Goal: Register for event/course

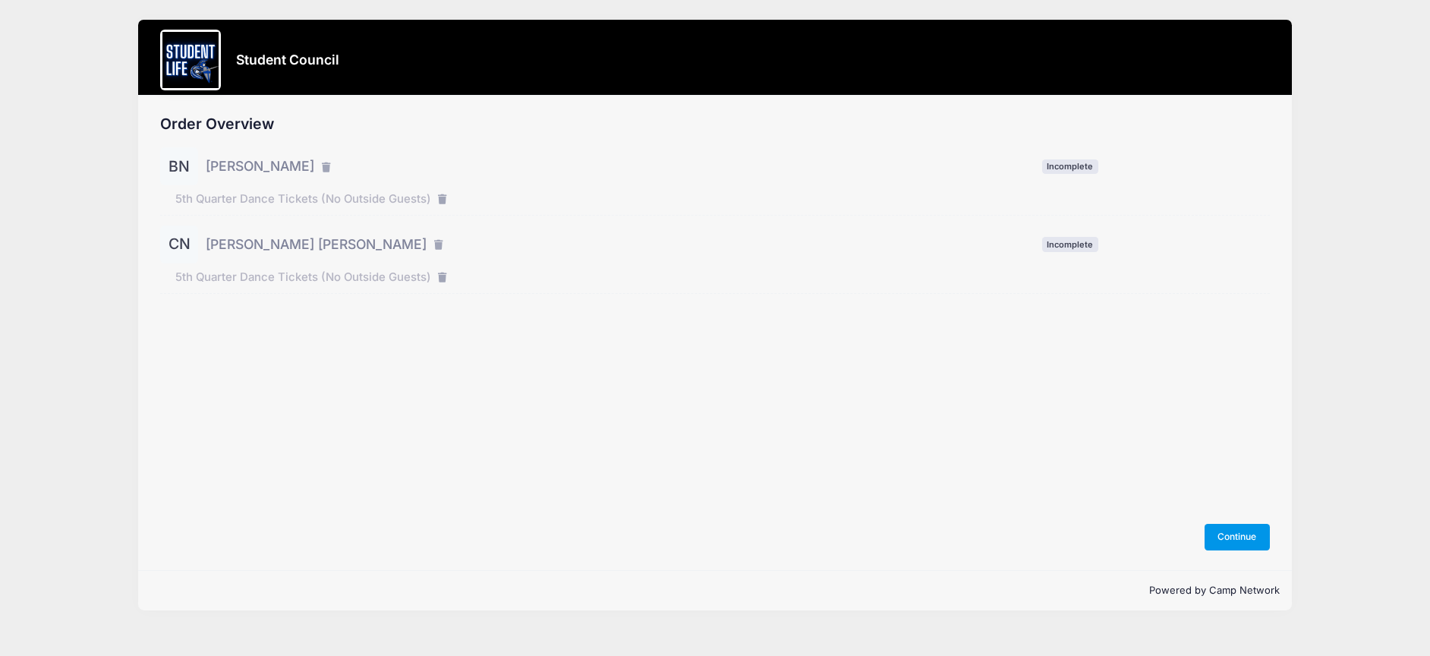
click at [1239, 534] on button "Continue" at bounding box center [1236, 537] width 65 height 26
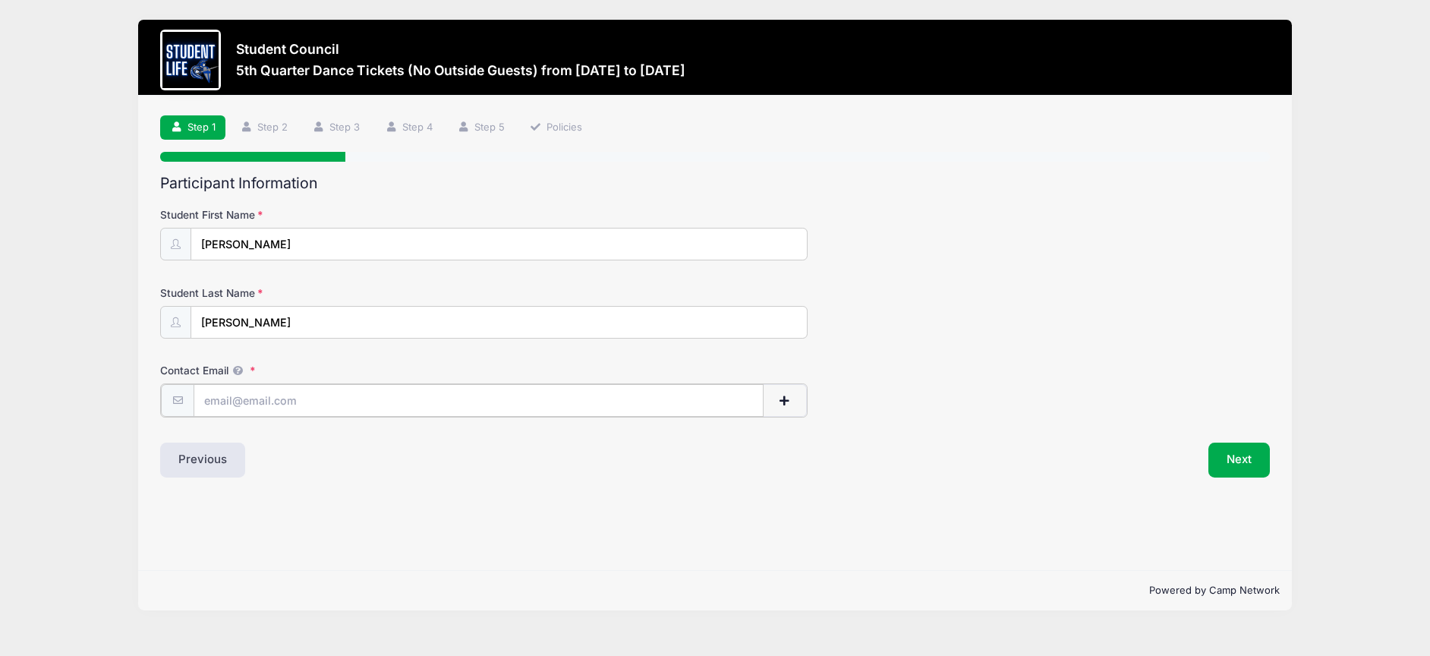
click at [290, 397] on input "Contact Email" at bounding box center [478, 400] width 569 height 33
type input "brooke.nichter09@gmail.com"
click at [1222, 462] on button "Next" at bounding box center [1238, 458] width 61 height 35
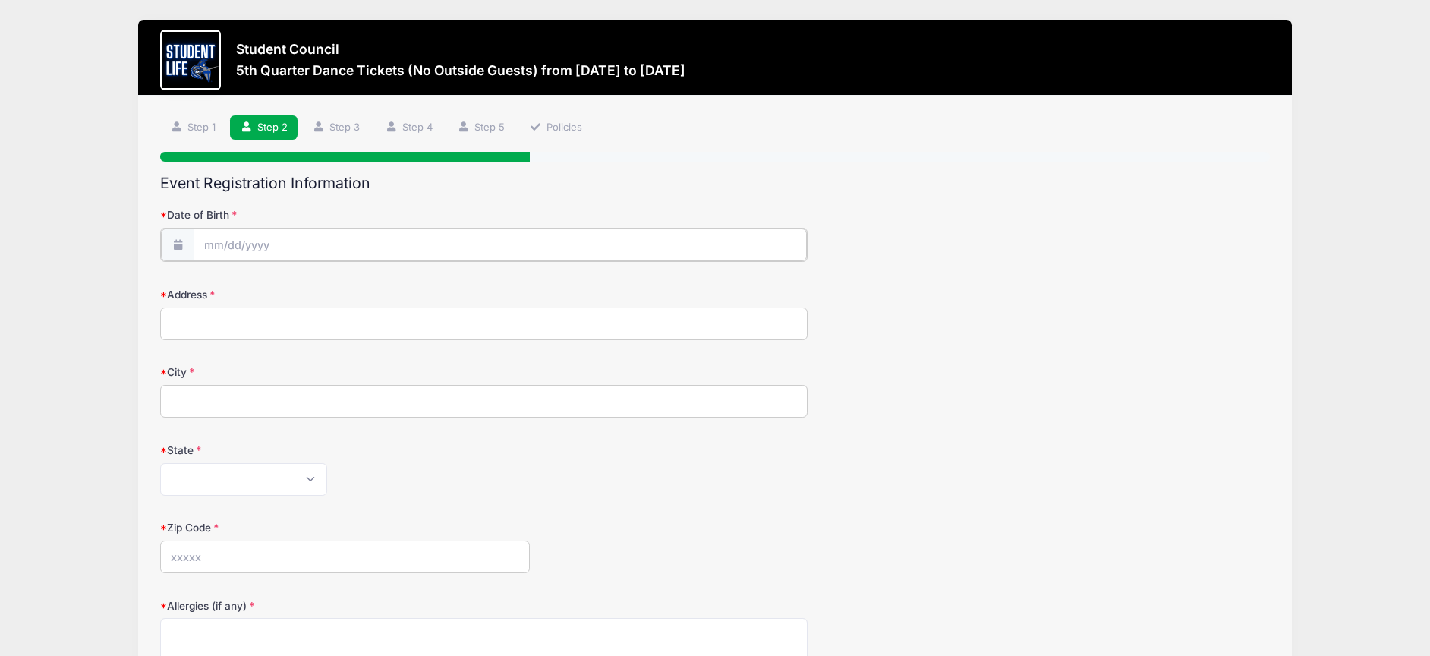
click at [261, 247] on input "Date of Birth" at bounding box center [500, 244] width 612 height 33
click at [257, 287] on select "January February March April May June July August September October November De…" at bounding box center [273, 285] width 68 height 20
select select "10"
click at [356, 289] on span at bounding box center [355, 290] width 11 height 11
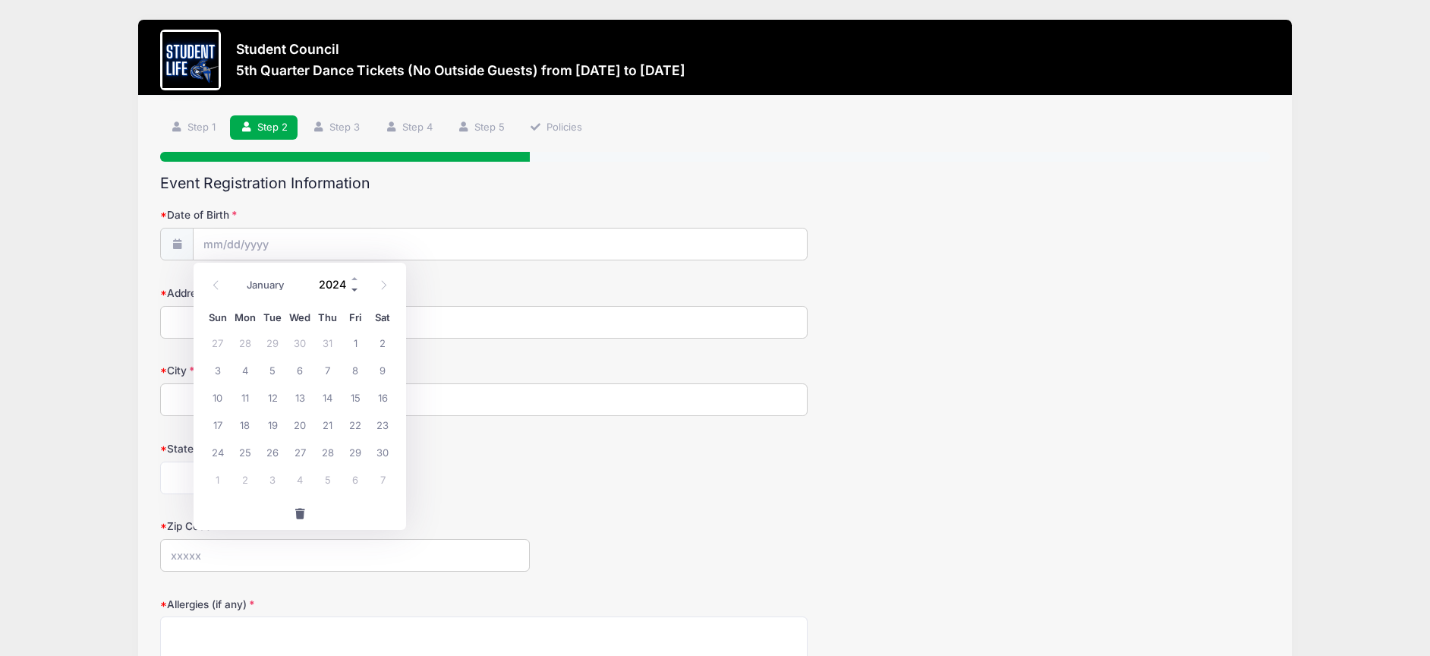
click at [356, 289] on span at bounding box center [355, 290] width 11 height 11
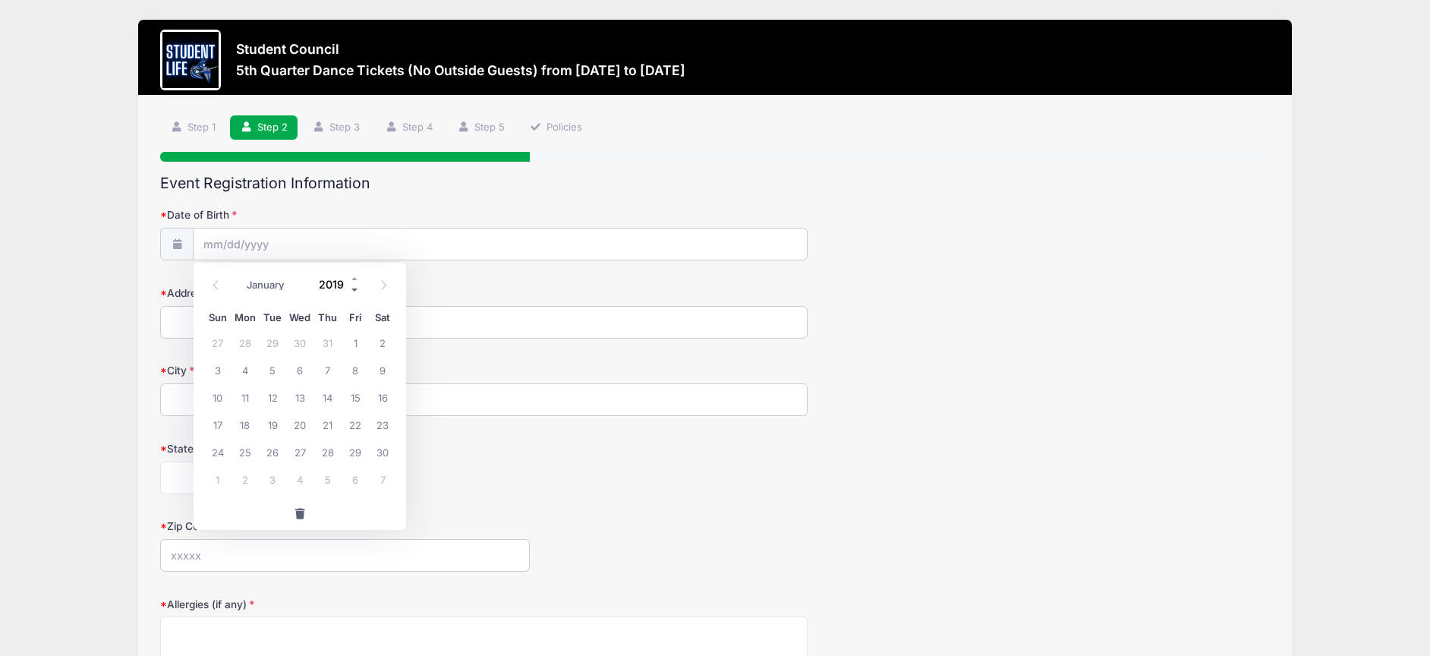
click at [356, 289] on span at bounding box center [355, 290] width 11 height 11
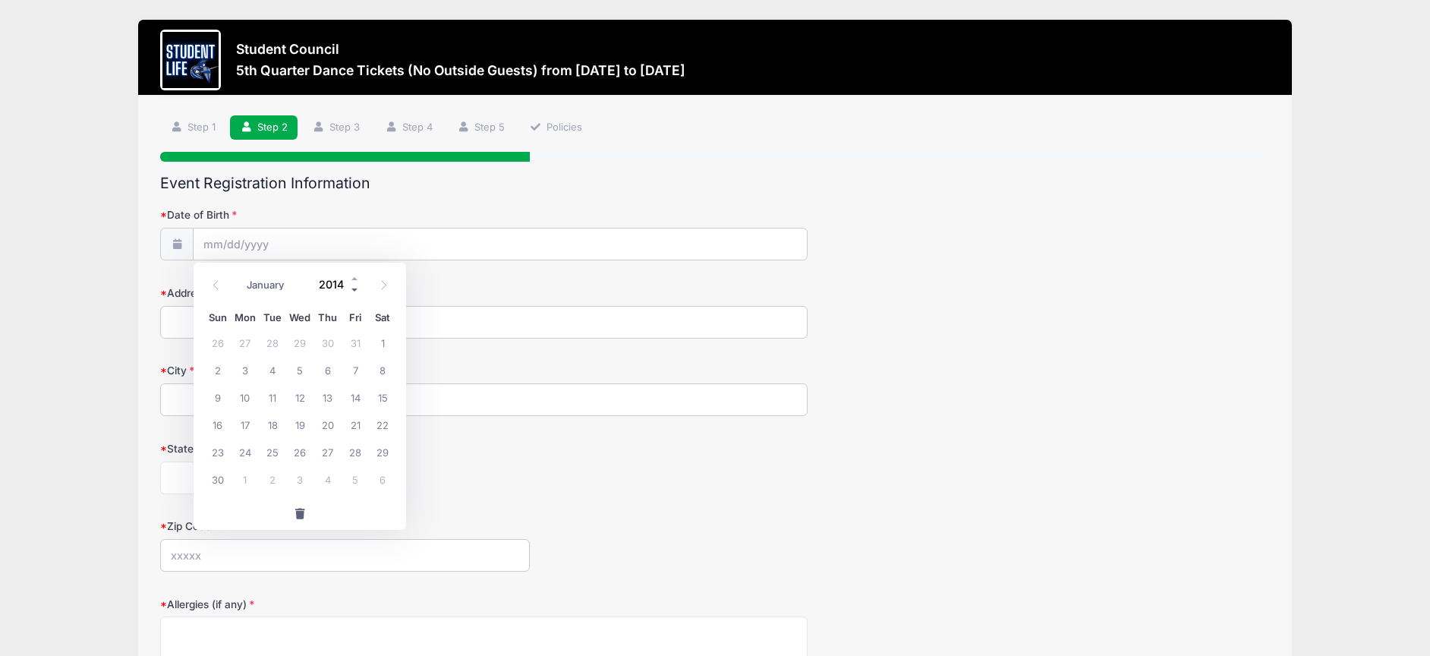
click at [356, 289] on span at bounding box center [355, 290] width 11 height 11
click at [356, 277] on span at bounding box center [355, 278] width 11 height 11
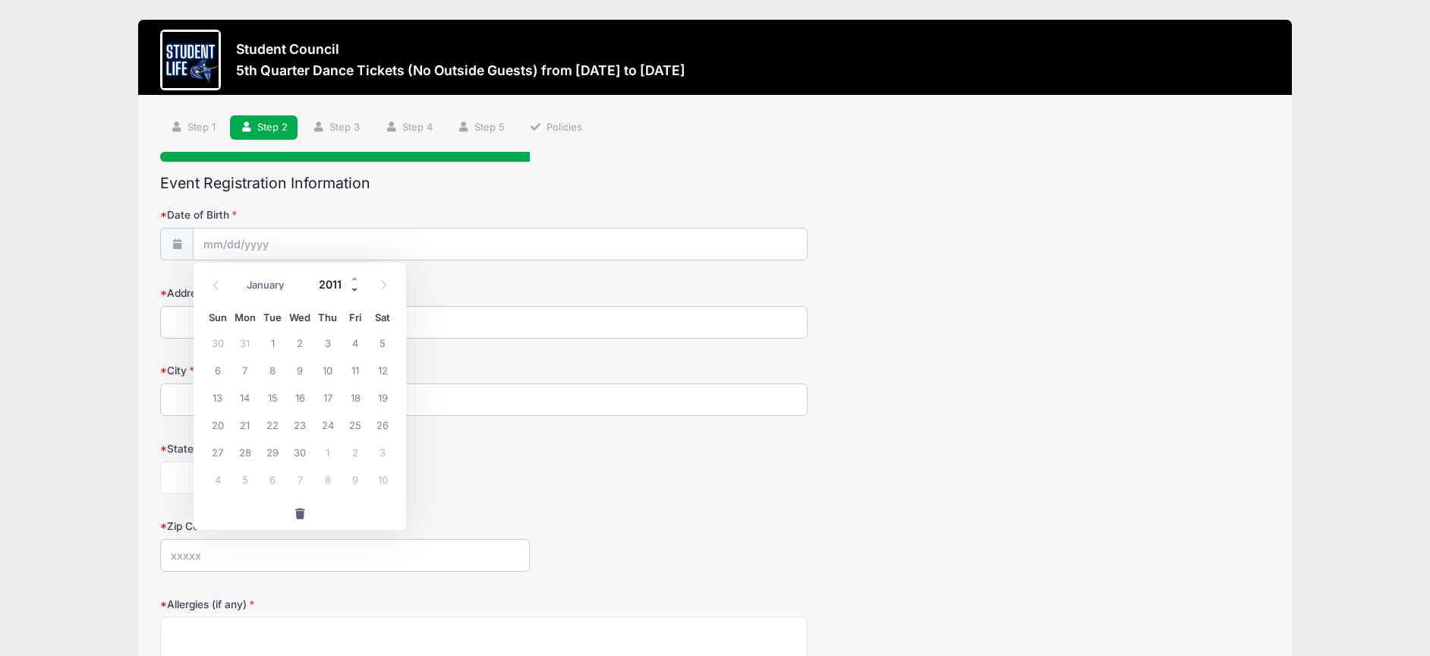
click at [356, 289] on span at bounding box center [355, 290] width 11 height 11
type input "2009"
click at [277, 402] on span "17" at bounding box center [272, 396] width 27 height 27
type input "11/17/2009"
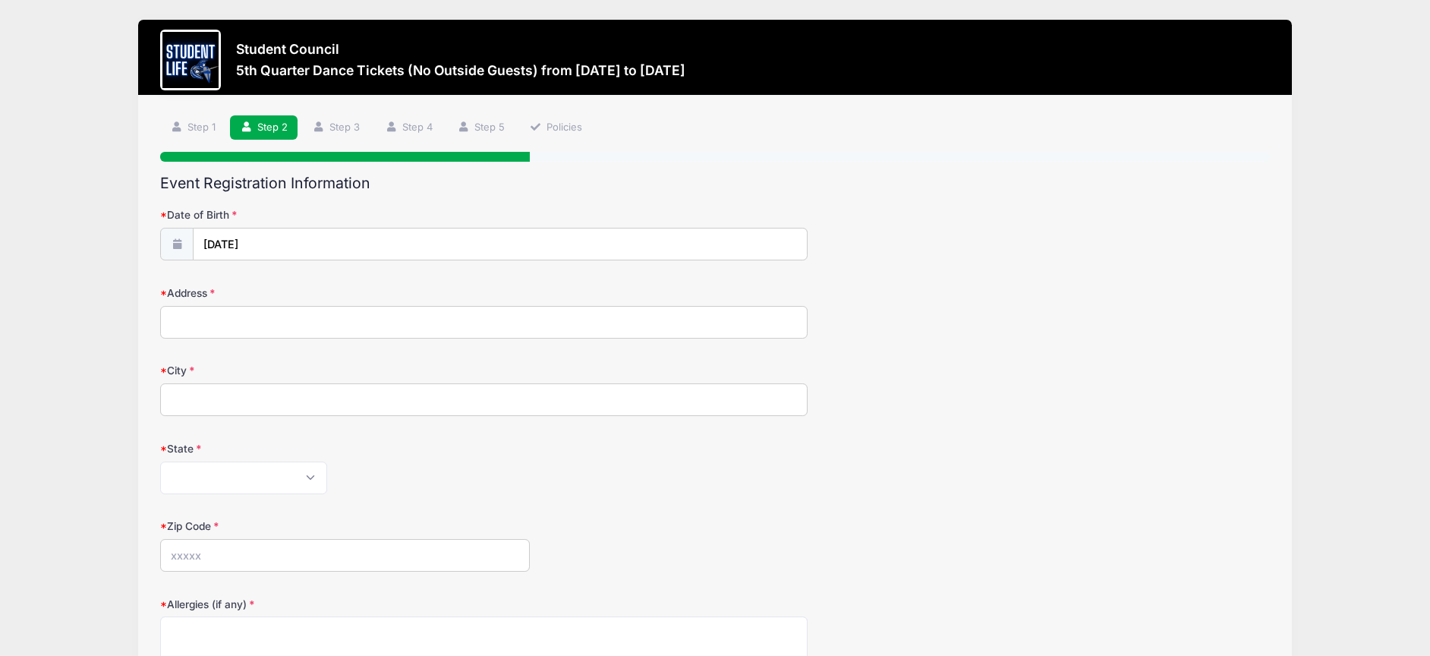
click at [194, 324] on input "Address" at bounding box center [483, 322] width 647 height 33
type input "[STREET_ADDRESS]"
type input "Mesa"
select select "AZ"
type input "85202"
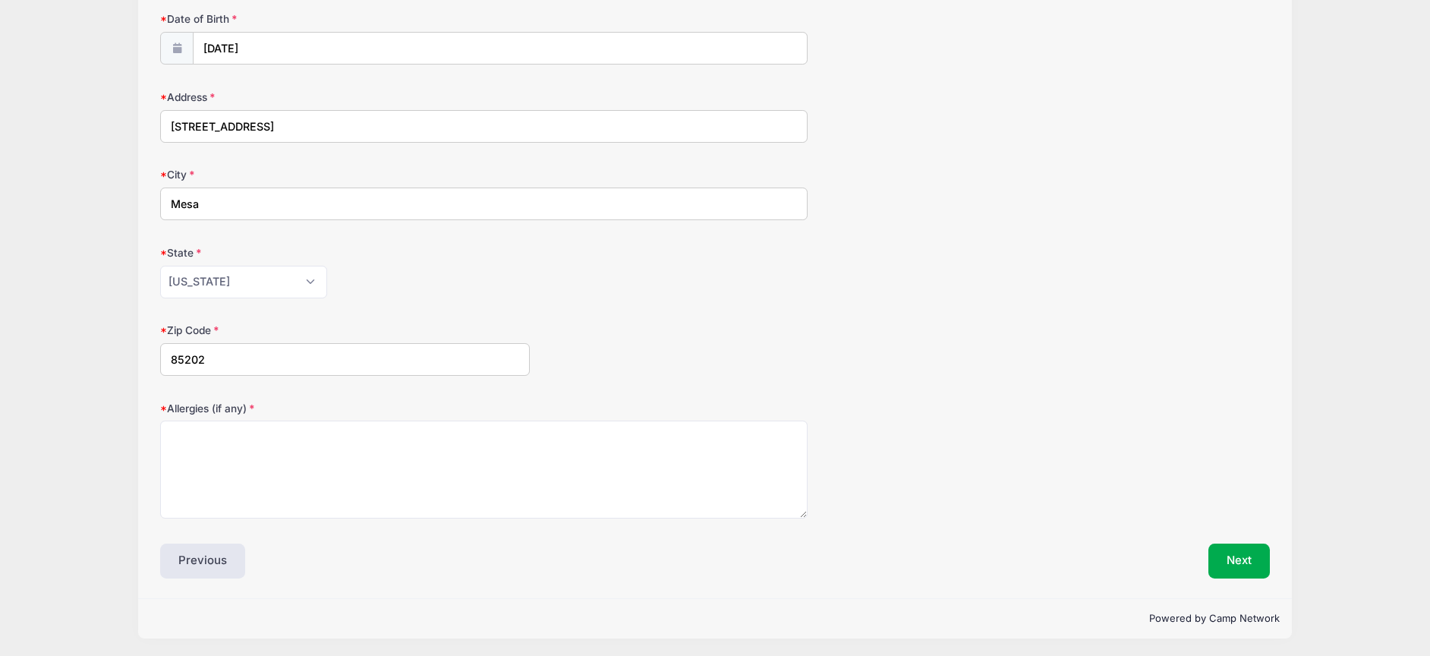
scroll to position [197, 0]
click at [279, 434] on textarea "Allergies (if any)" at bounding box center [483, 468] width 647 height 98
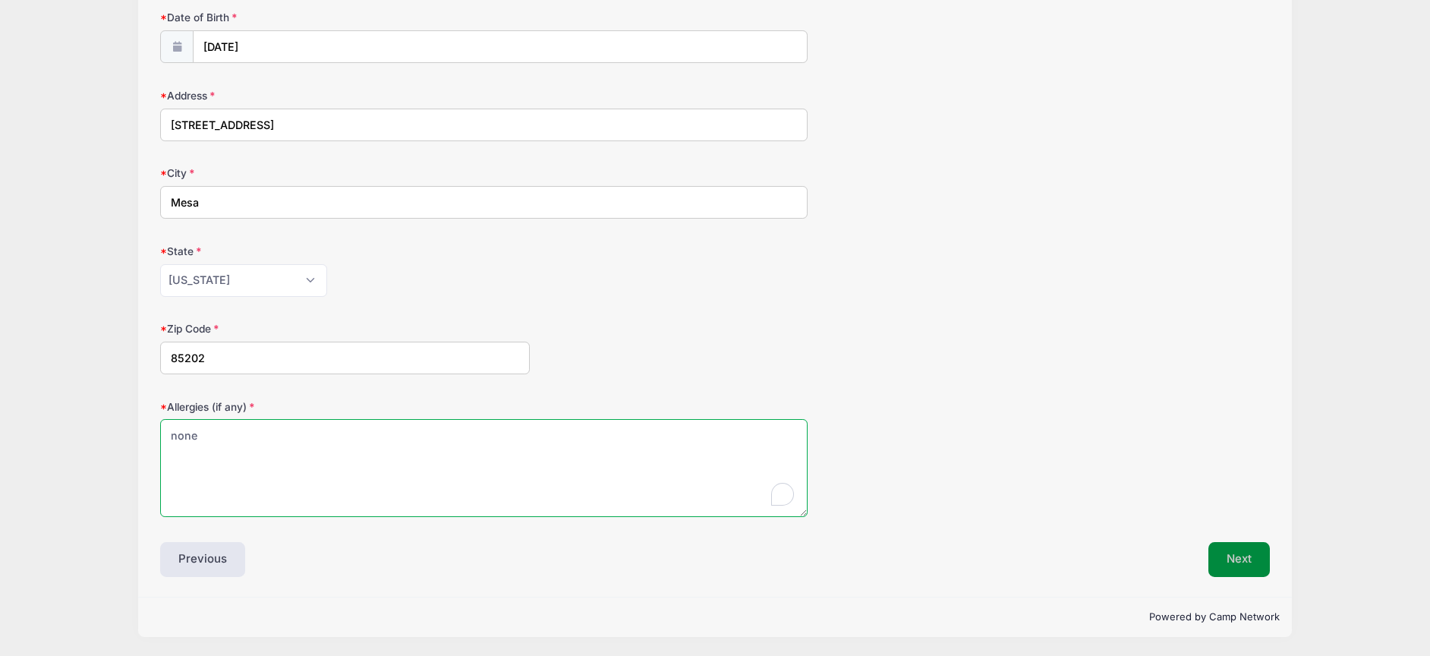
type textarea "none"
click at [1236, 559] on button "Next" at bounding box center [1238, 559] width 61 height 35
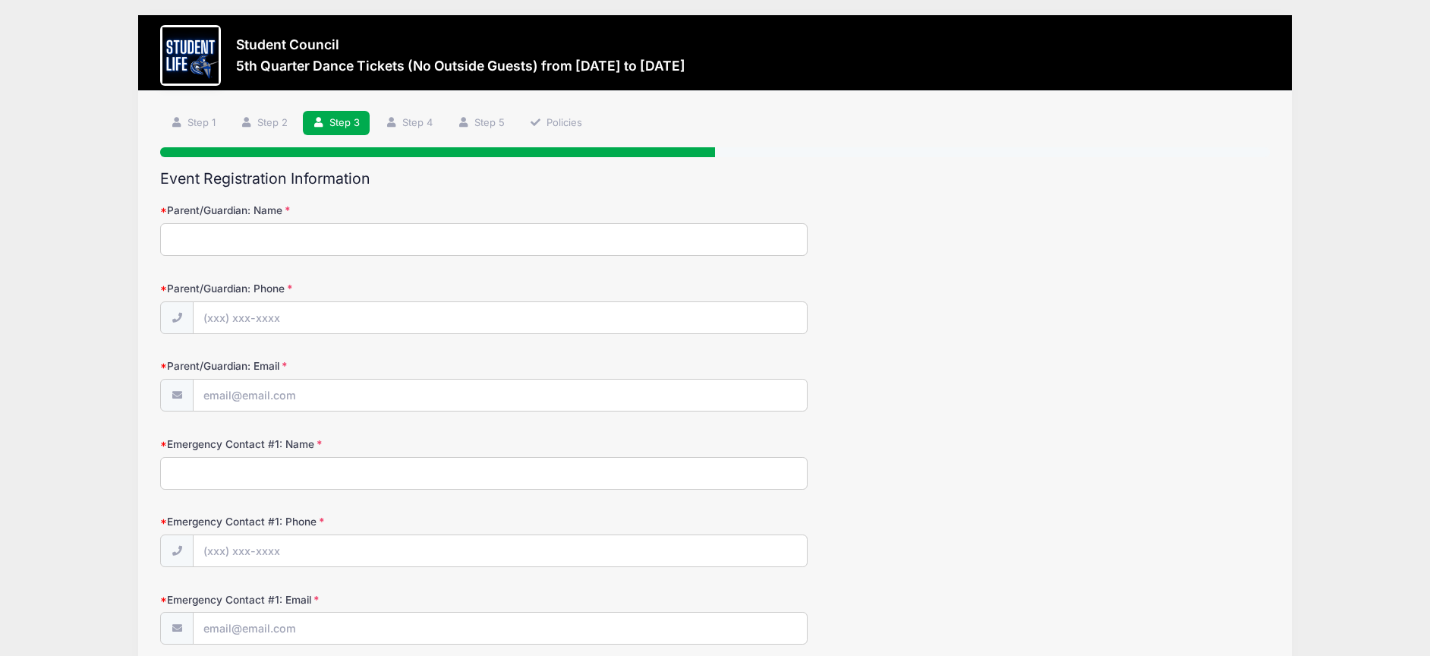
scroll to position [0, 0]
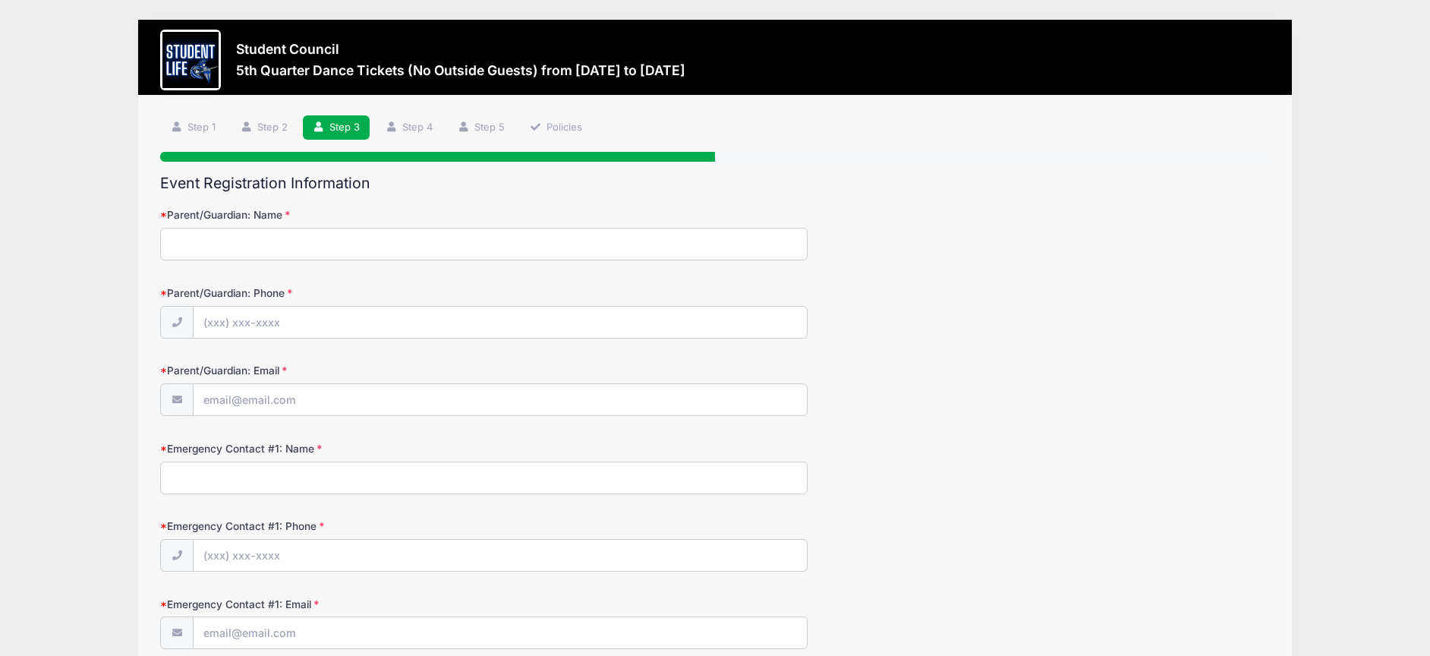
click at [216, 246] on input "Parent/Guardian: Name" at bounding box center [483, 244] width 647 height 33
type input "[PERSON_NAME]"
click at [287, 326] on input "Parent/Guardian: Phone" at bounding box center [500, 323] width 612 height 33
type input "[PHONE_NUMBER]"
click at [276, 412] on input "Parent/Guardian: Email" at bounding box center [500, 400] width 612 height 33
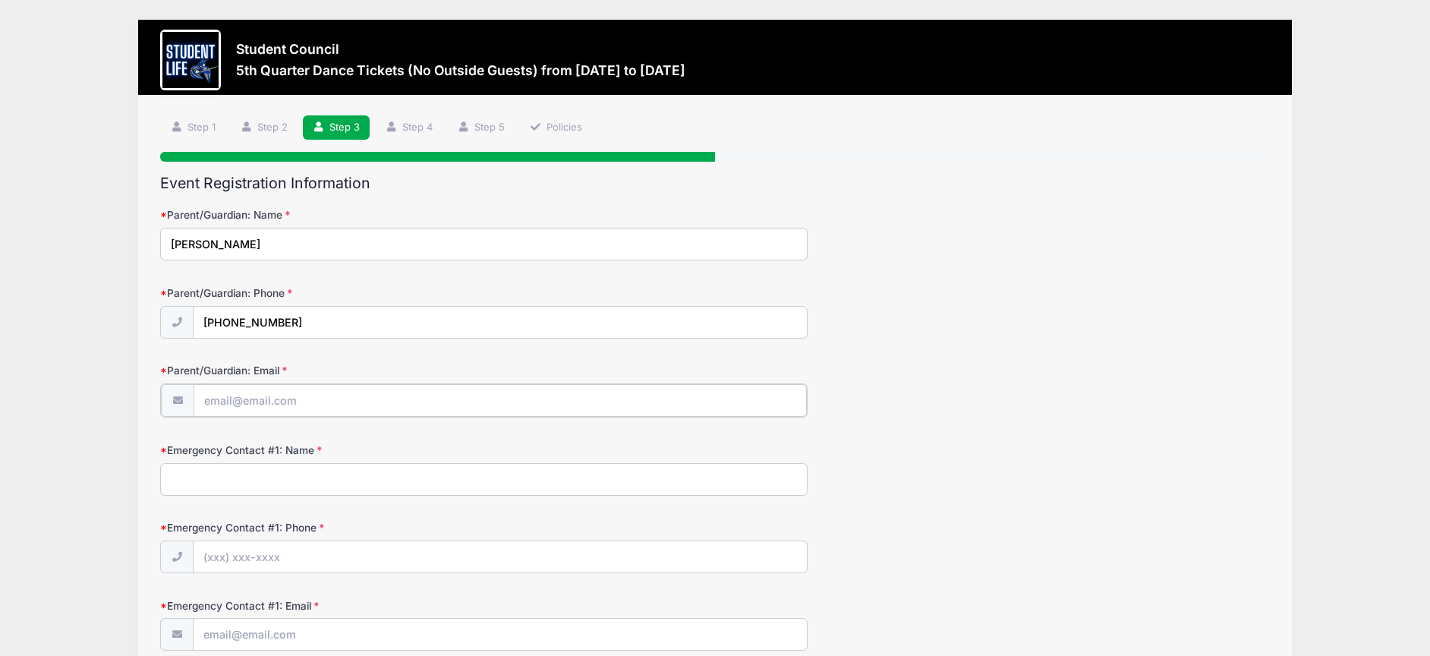
type input "[PERSON_NAME][EMAIL_ADDRESS][PERSON_NAME][DOMAIN_NAME]"
click at [283, 477] on input "Emergency Contact #1: Name" at bounding box center [483, 477] width 647 height 33
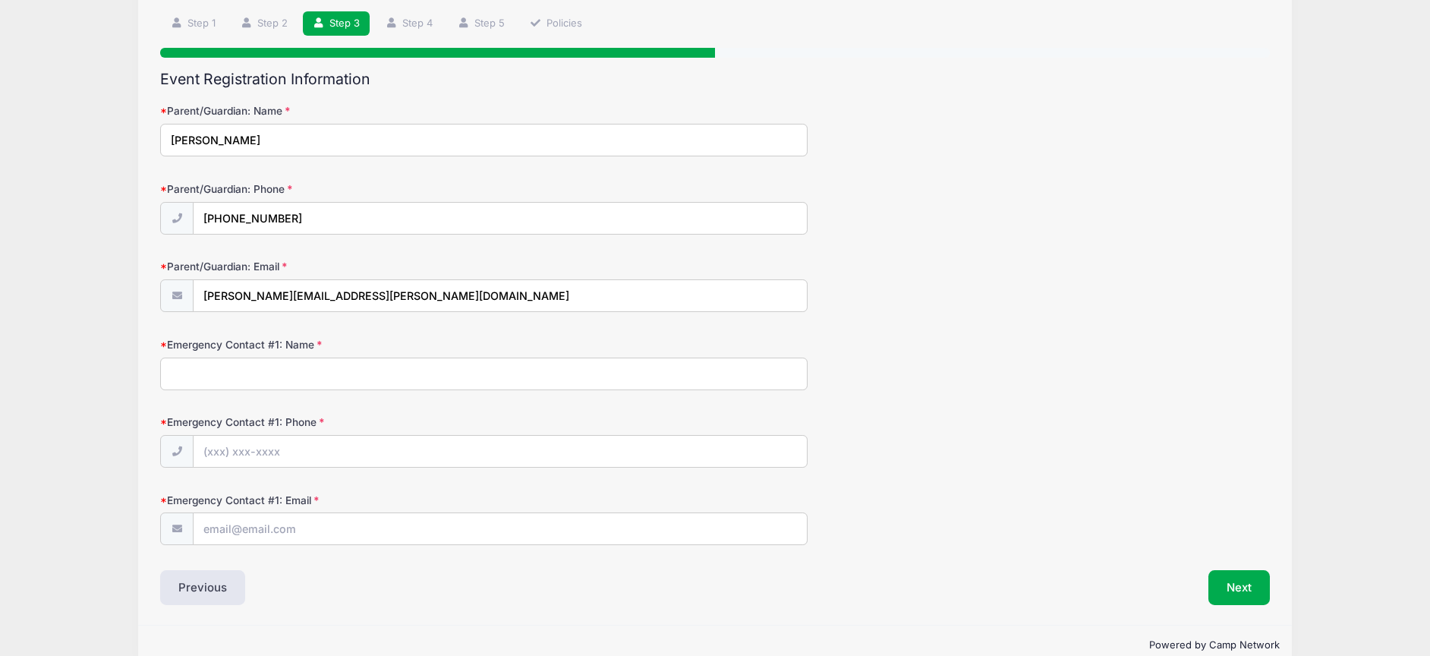
scroll to position [132, 0]
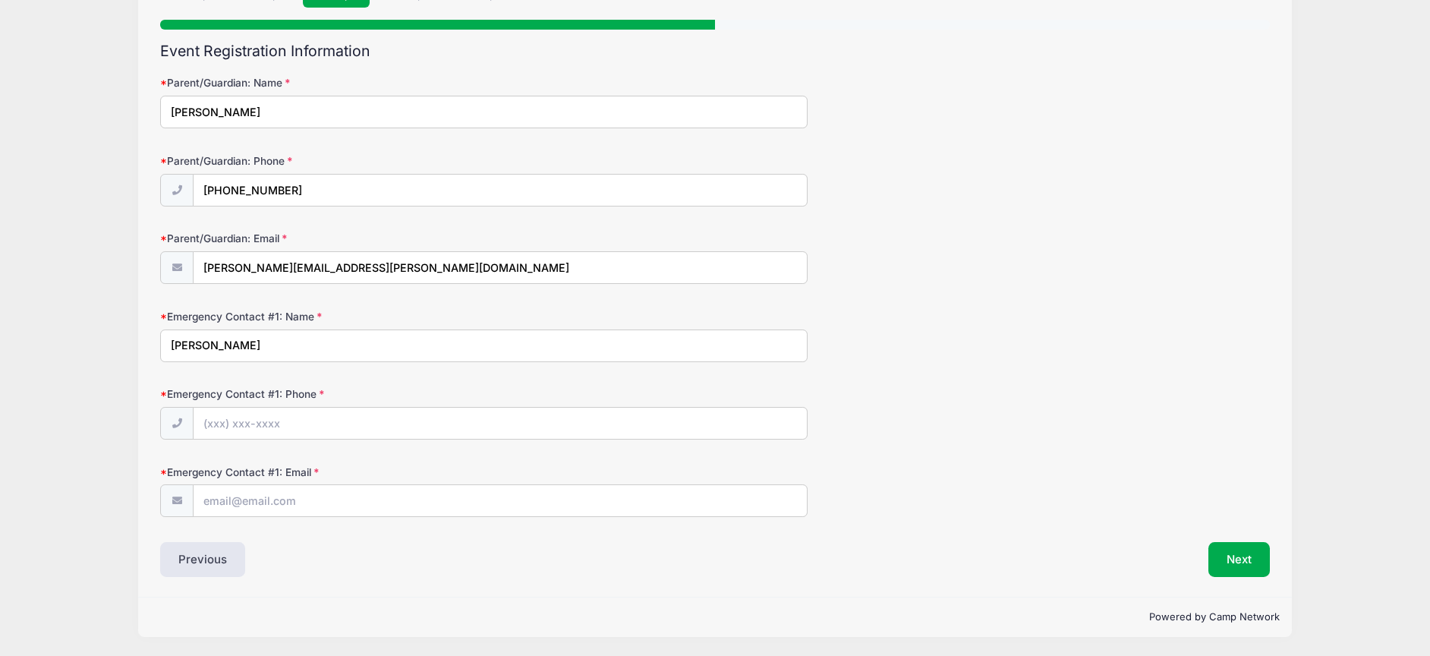
type input "[PERSON_NAME]"
type input "[PHONE_NUMBER]"
click at [268, 505] on input "Emergency Contact #1: Email" at bounding box center [500, 501] width 612 height 33
type input "[EMAIL_ADDRESS][DOMAIN_NAME]"
click at [1236, 566] on button "Next" at bounding box center [1238, 559] width 61 height 35
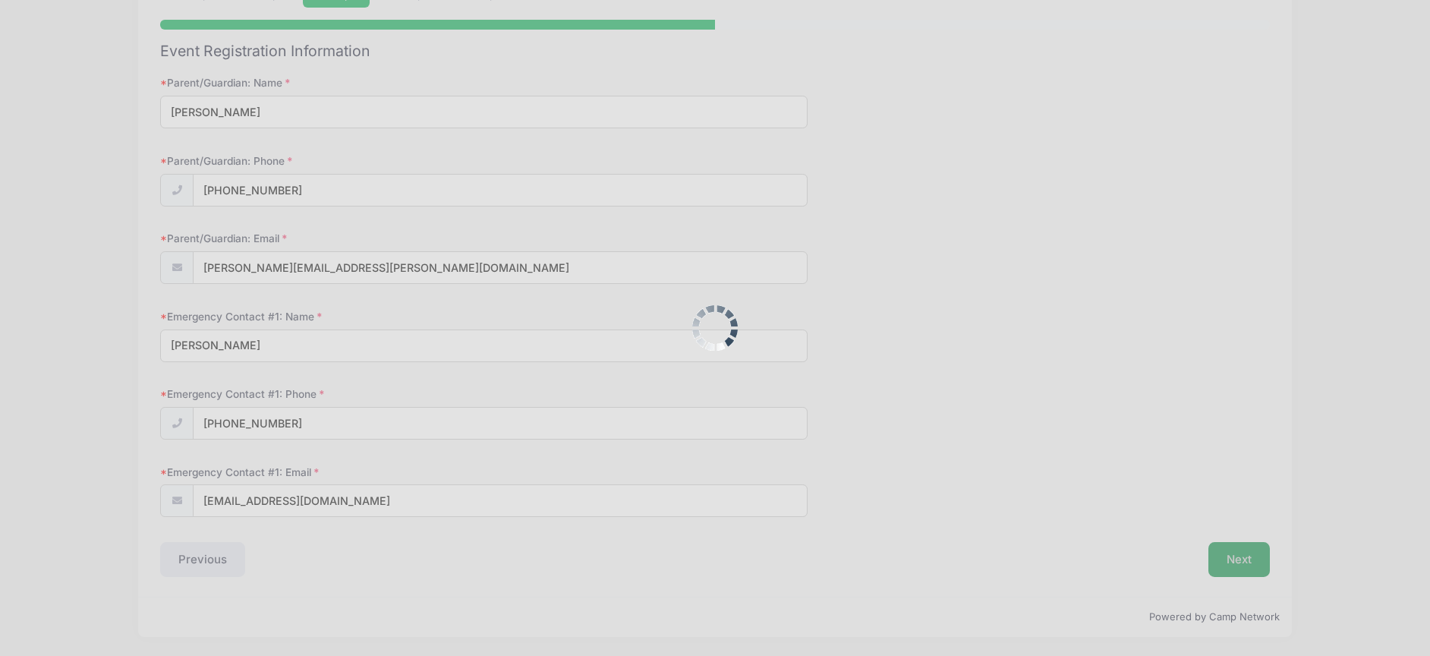
scroll to position [0, 0]
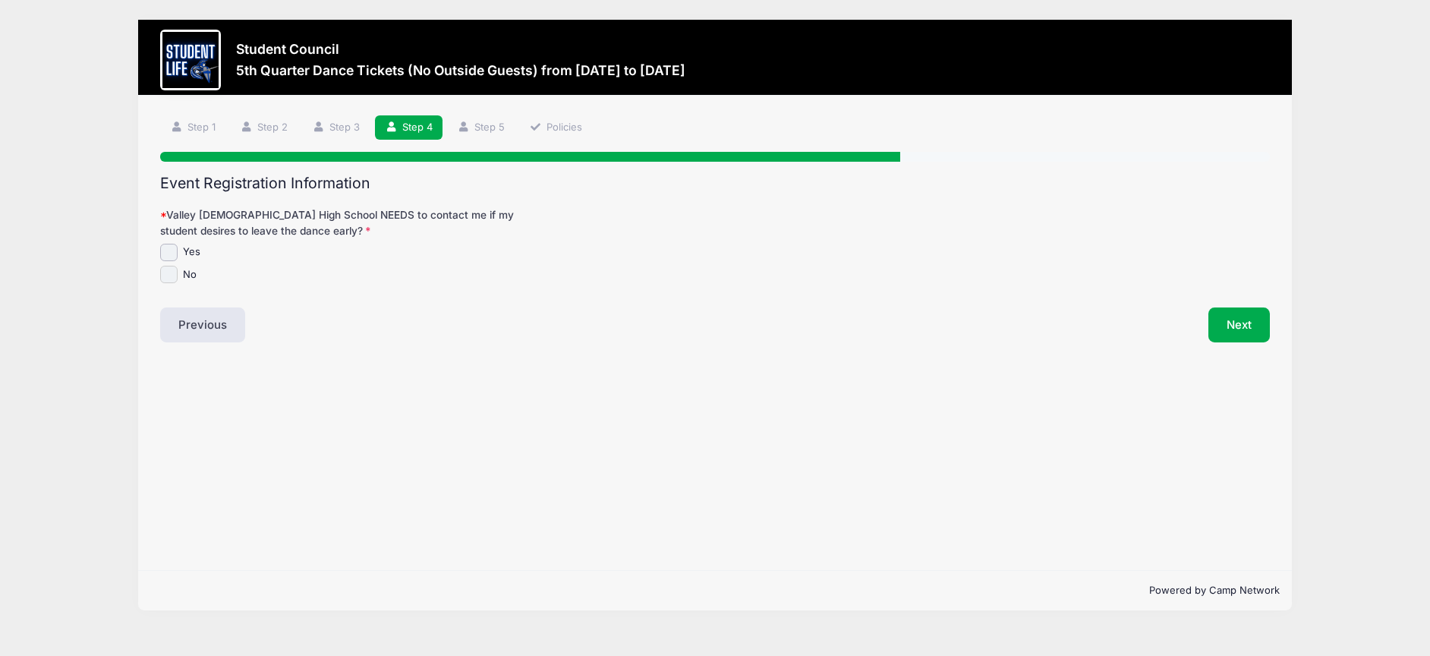
click at [172, 274] on input "No" at bounding box center [168, 274] width 17 height 17
checkbox input "true"
click at [1240, 329] on button "Next" at bounding box center [1238, 324] width 61 height 35
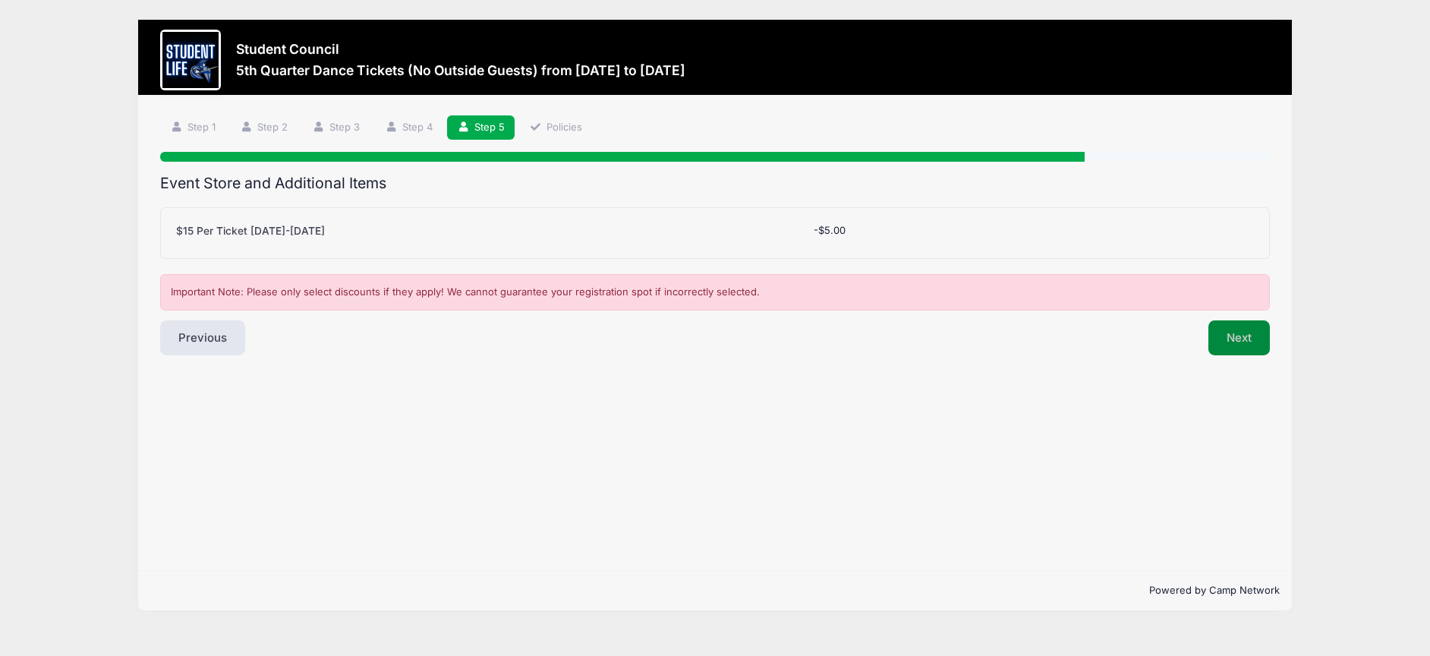
click at [1247, 338] on button "Next" at bounding box center [1238, 337] width 61 height 35
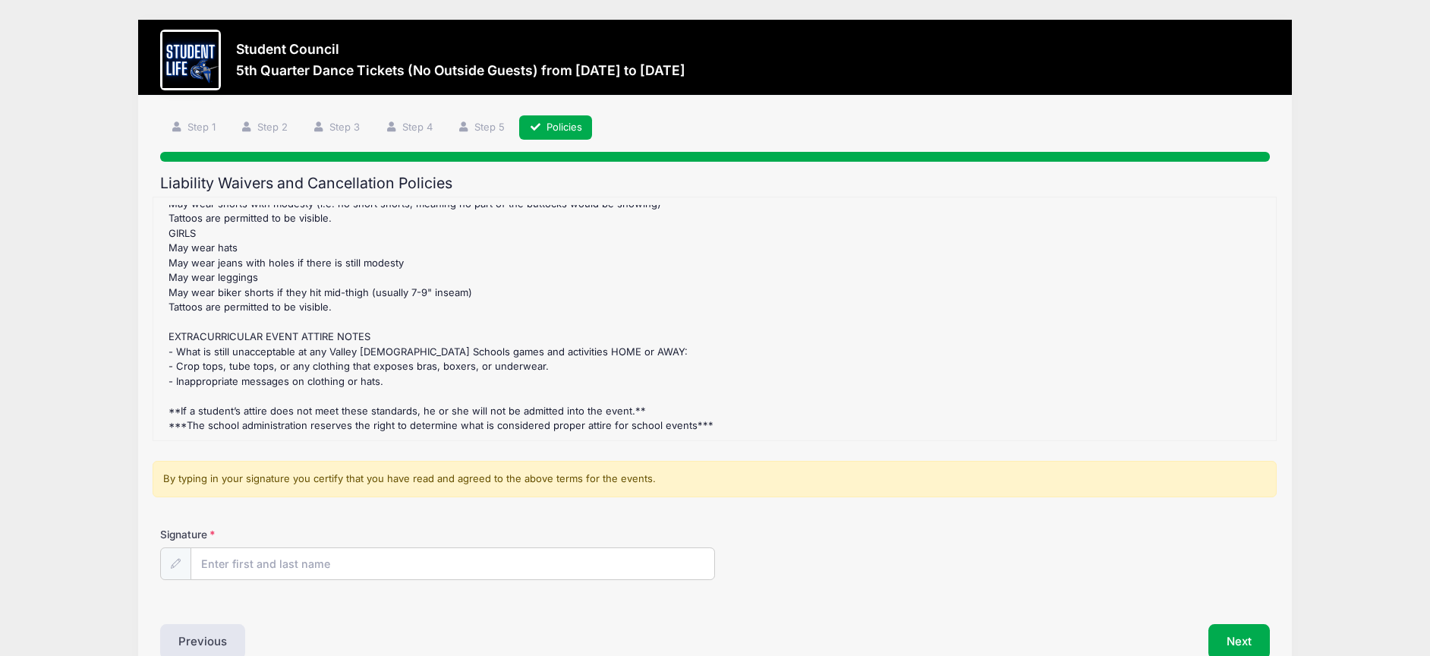
scroll to position [82, 0]
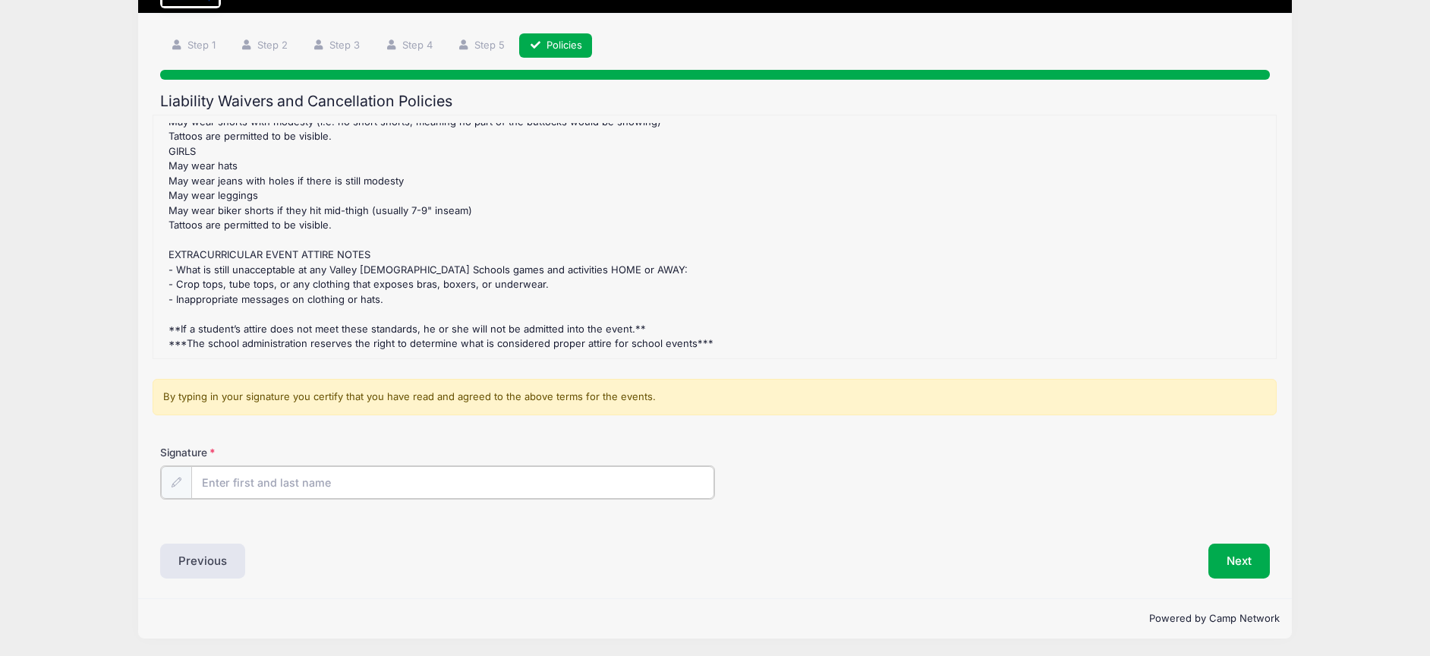
click at [264, 477] on input "Signature" at bounding box center [452, 482] width 523 height 33
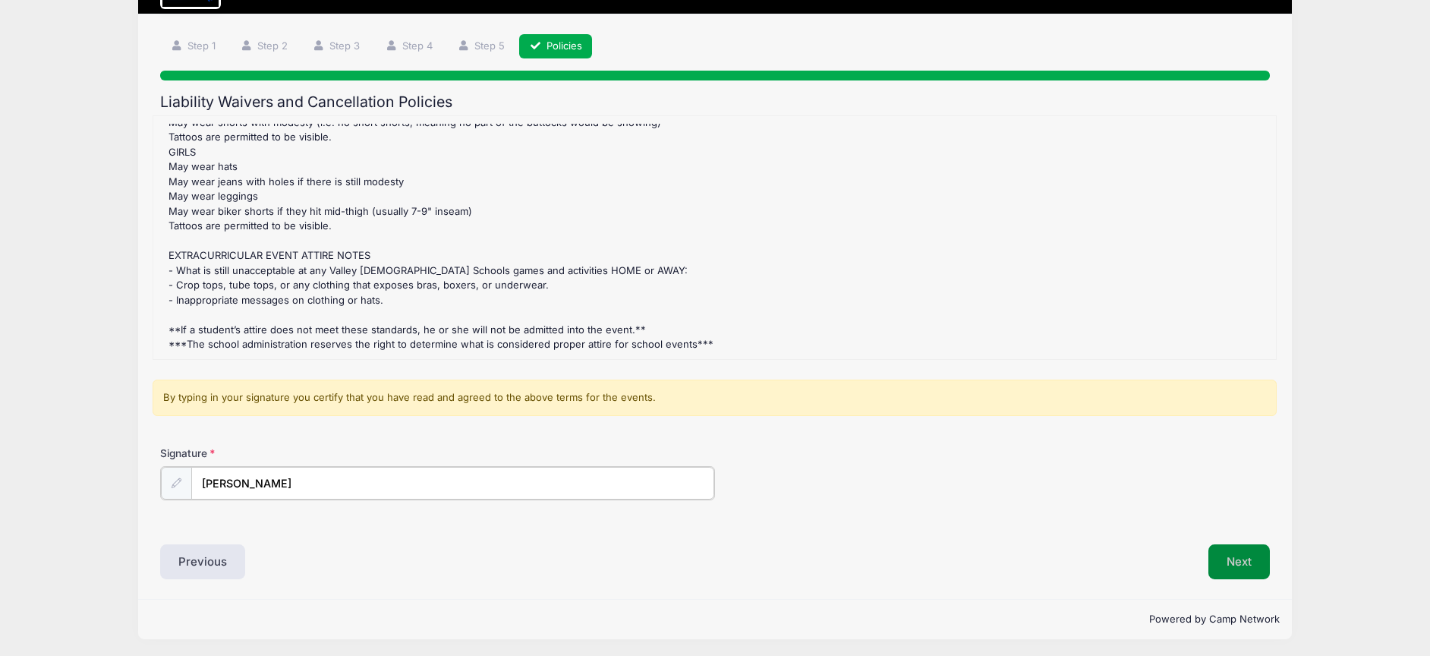
type input "[PERSON_NAME]"
click at [1243, 566] on button "Next" at bounding box center [1238, 560] width 61 height 35
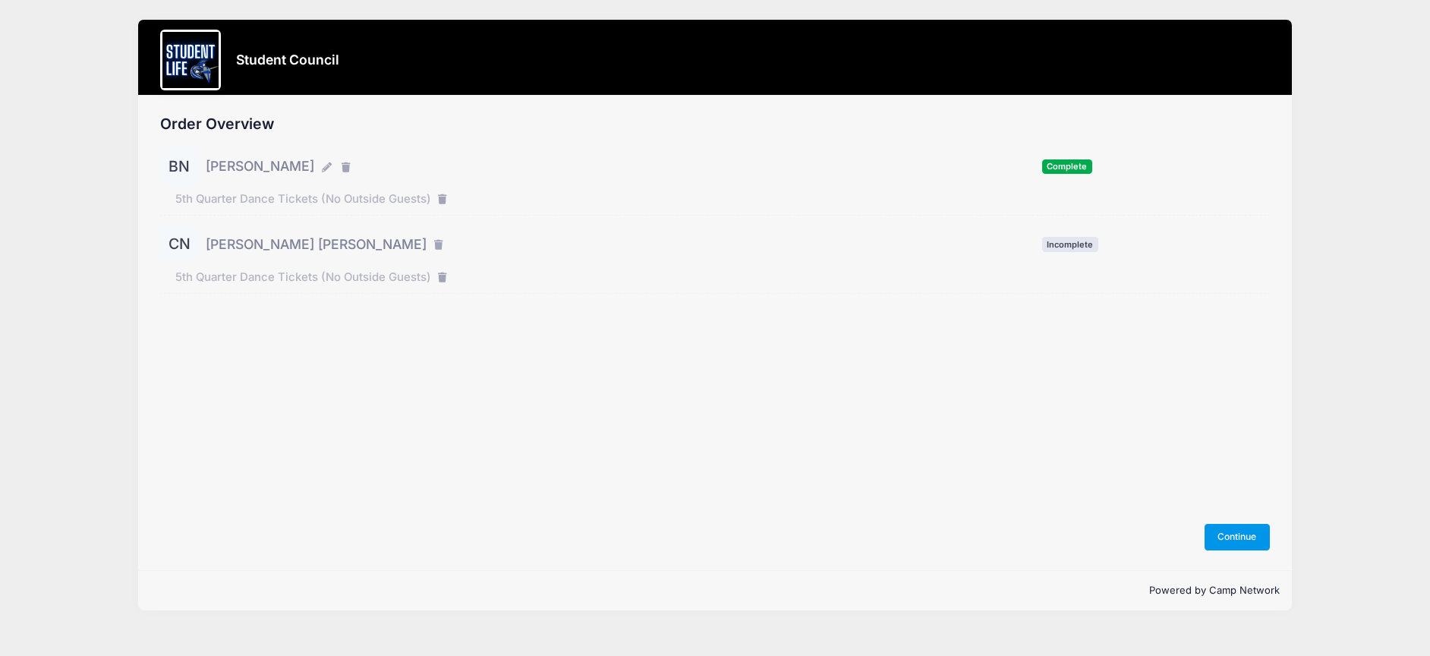
click at [1254, 533] on button "Continue" at bounding box center [1236, 537] width 65 height 26
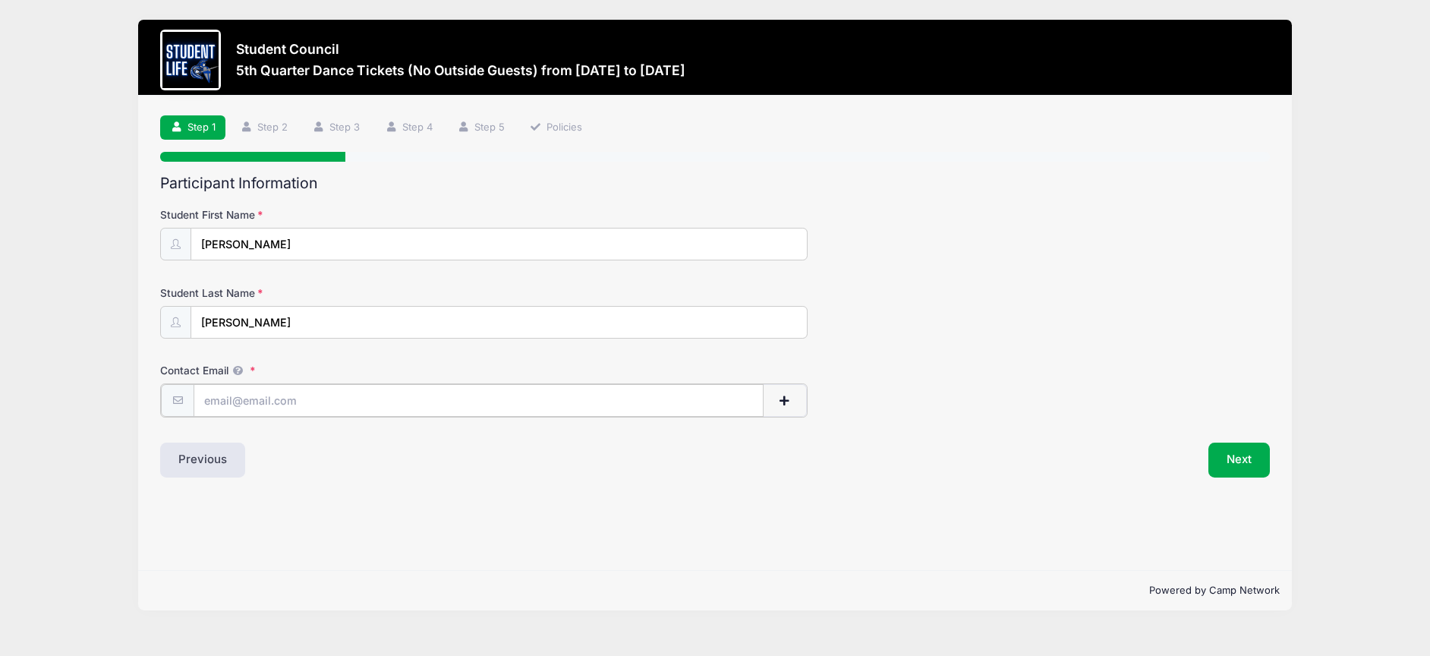
click at [301, 407] on input "Contact Email" at bounding box center [478, 400] width 569 height 33
type input "[EMAIL_ADDRESS][DOMAIN_NAME]"
click at [1216, 467] on button "Next" at bounding box center [1238, 458] width 61 height 35
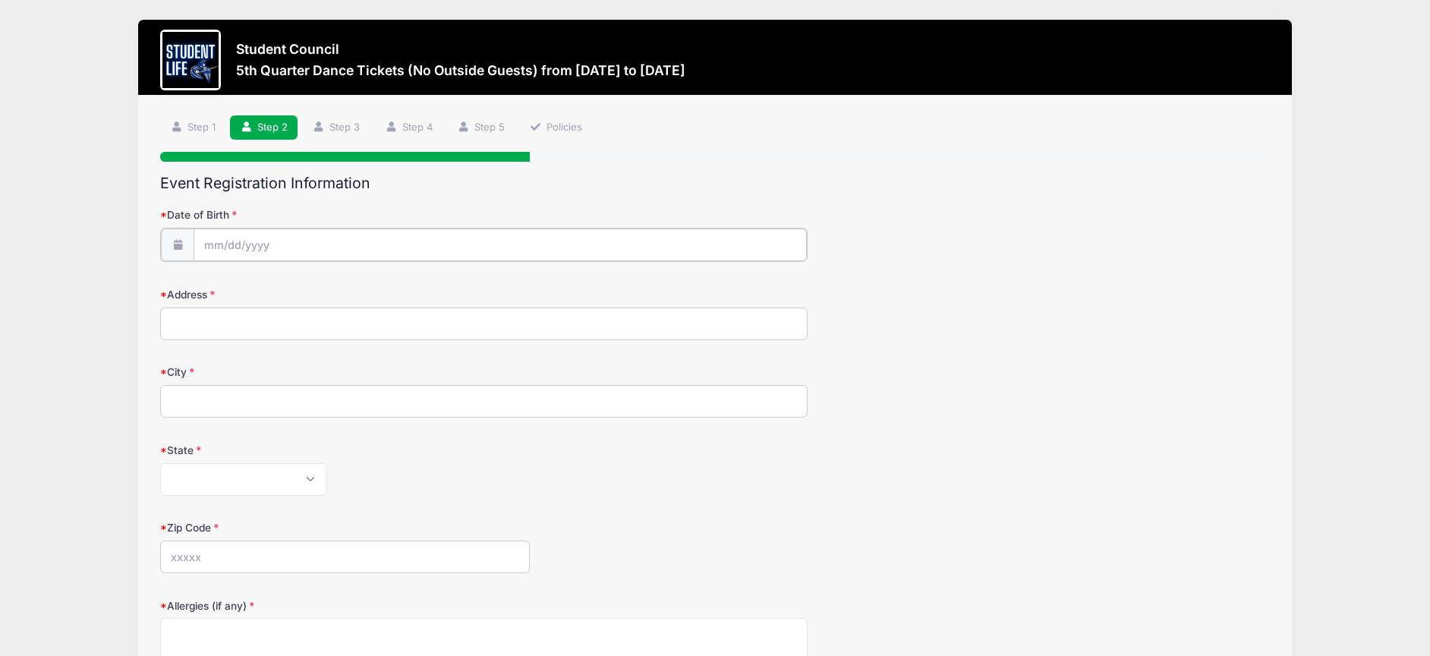
click at [261, 249] on input "Date of Birth" at bounding box center [500, 244] width 612 height 33
click at [268, 291] on select "January February March April May June July August September October November De…" at bounding box center [273, 285] width 68 height 20
select select "2"
click at [352, 291] on span at bounding box center [355, 290] width 11 height 11
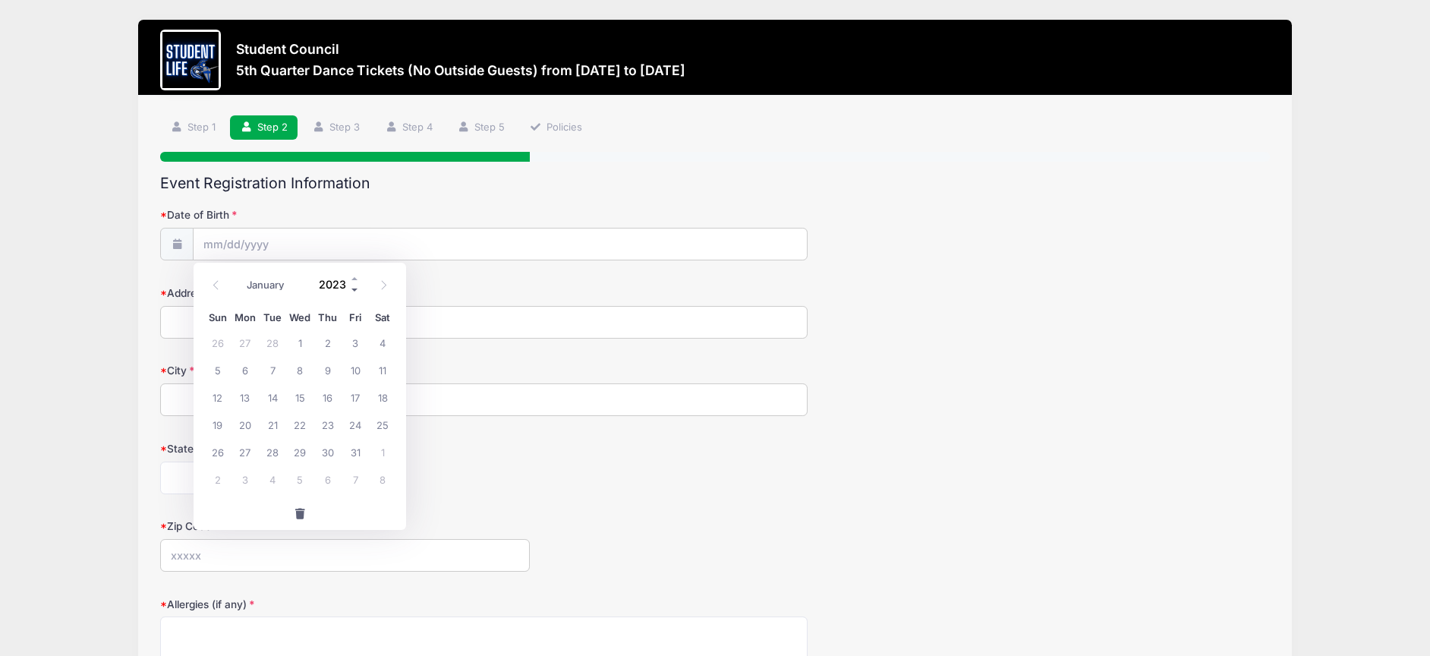
click at [352, 291] on span at bounding box center [355, 290] width 11 height 11
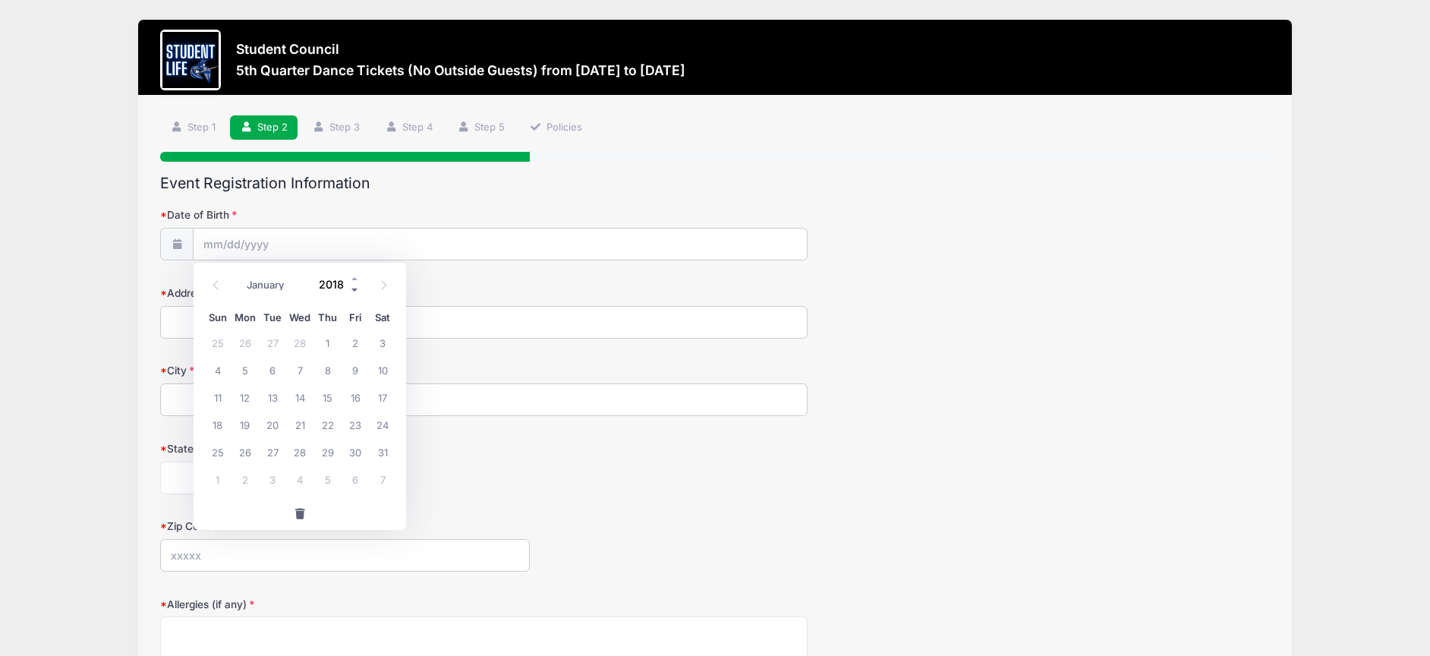
click at [358, 290] on span at bounding box center [355, 290] width 11 height 11
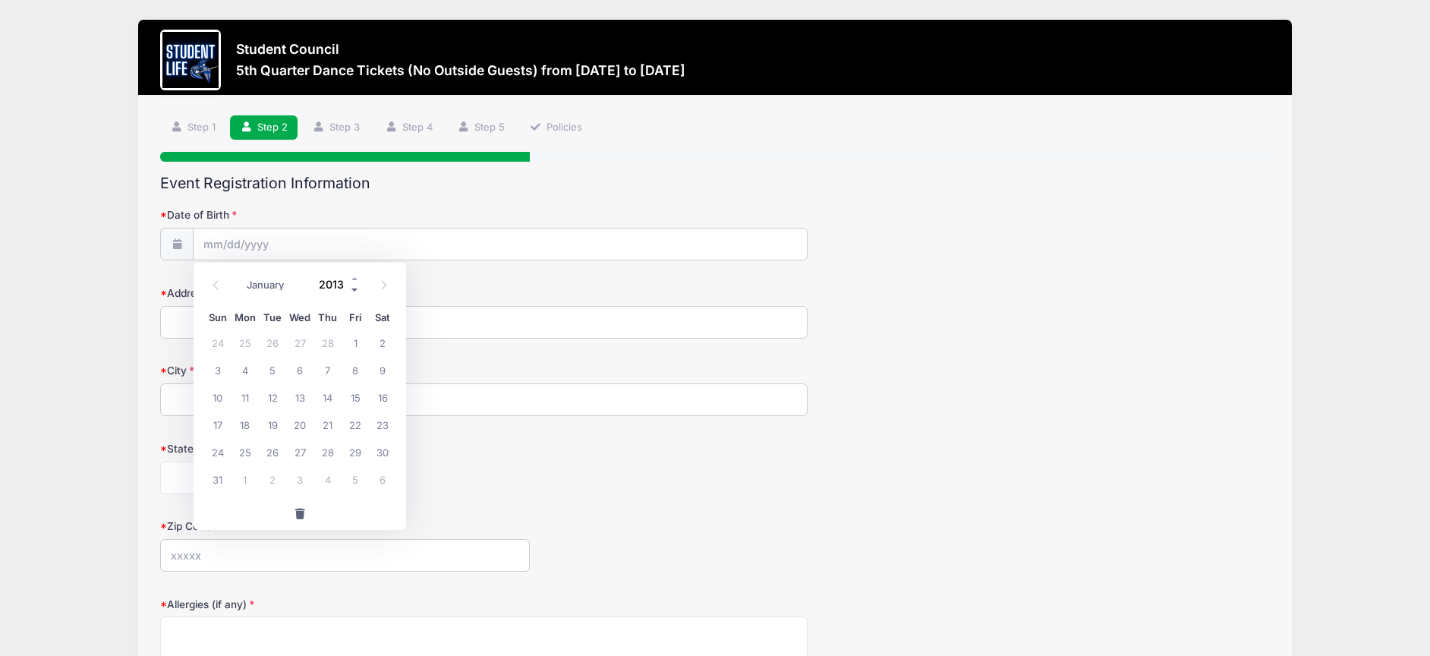
click at [358, 290] on span at bounding box center [355, 290] width 11 height 11
type input "2011"
click at [353, 378] on span "11" at bounding box center [355, 369] width 27 height 27
type input "[DATE]"
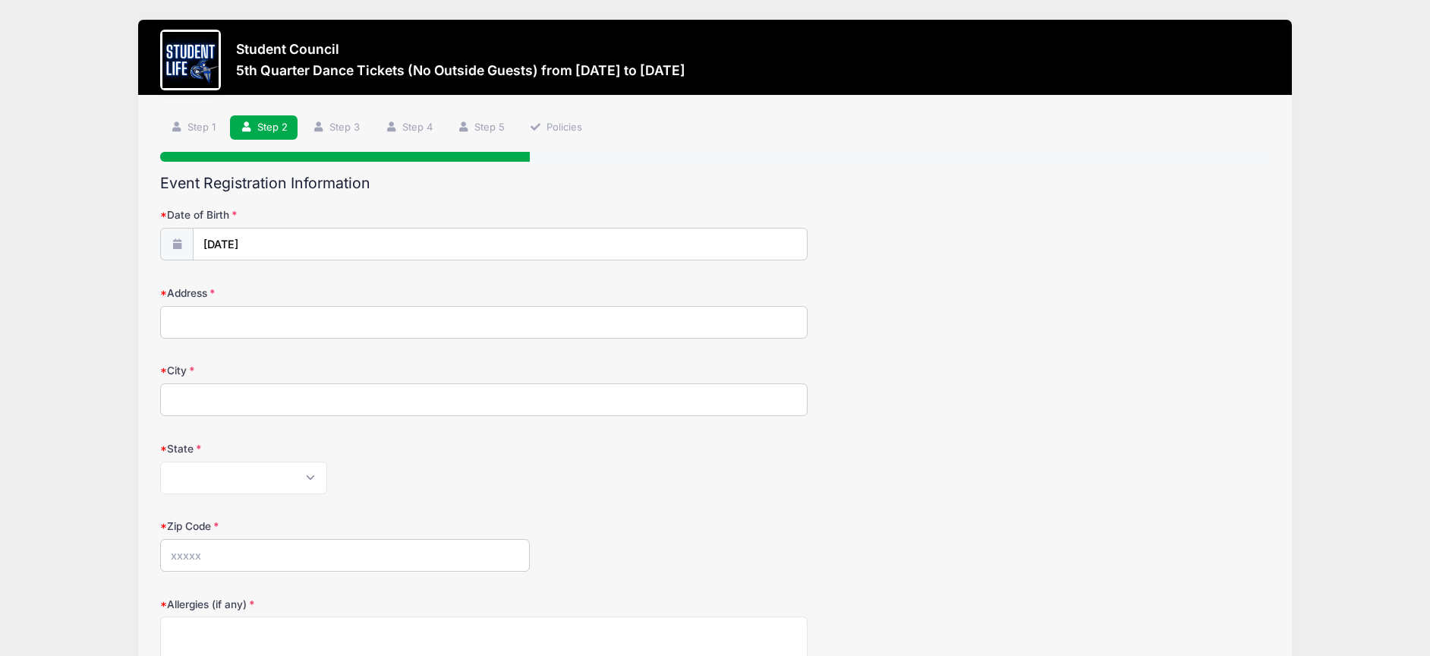
click at [220, 326] on input "Address" at bounding box center [483, 322] width 647 height 33
type input "[STREET_ADDRESS]"
type input "Mesa"
select select "AZ"
type input "85202"
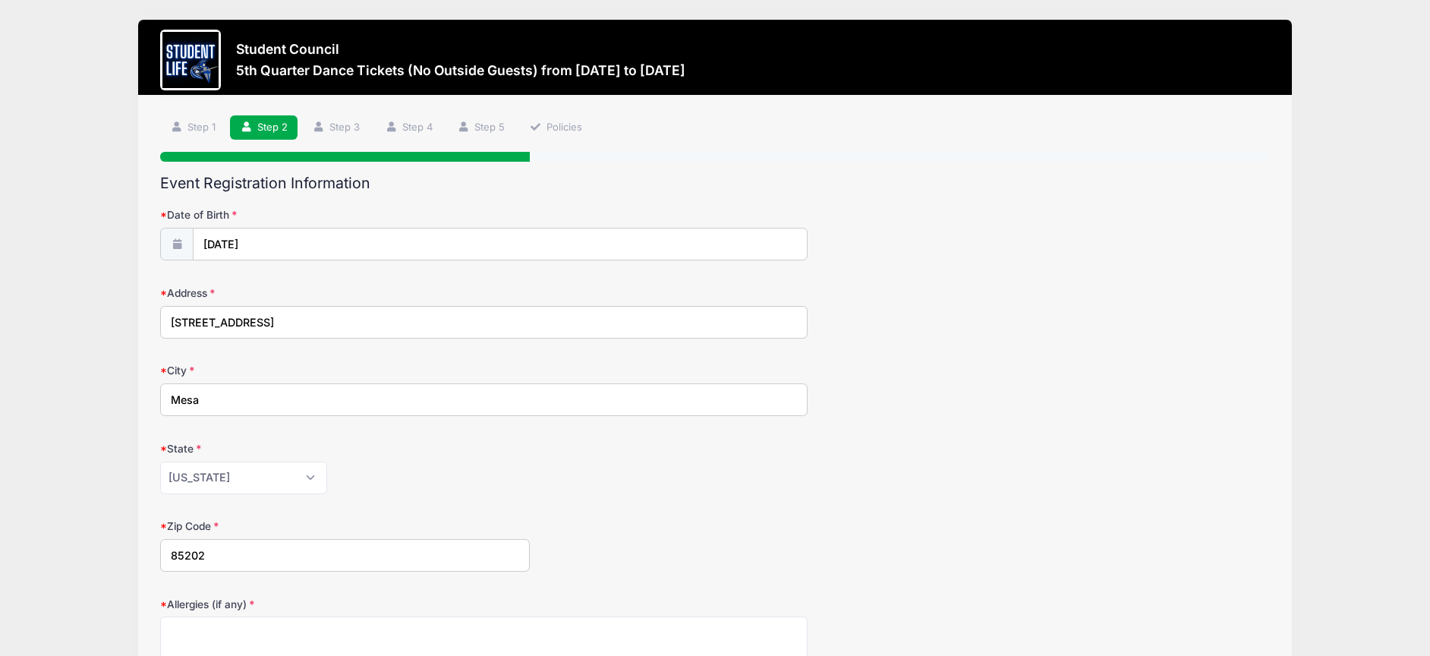
scroll to position [197, 0]
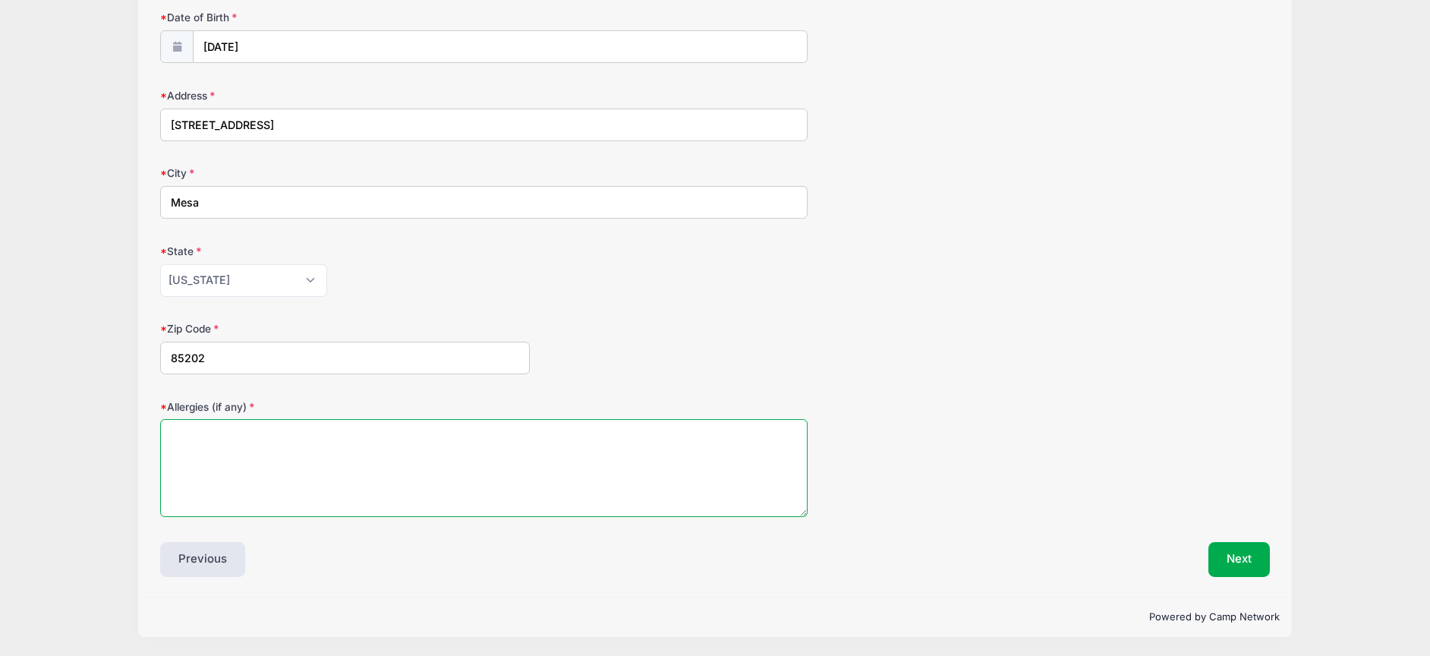
click at [266, 427] on textarea "Allergies (if any)" at bounding box center [483, 468] width 647 height 98
type textarea "none"
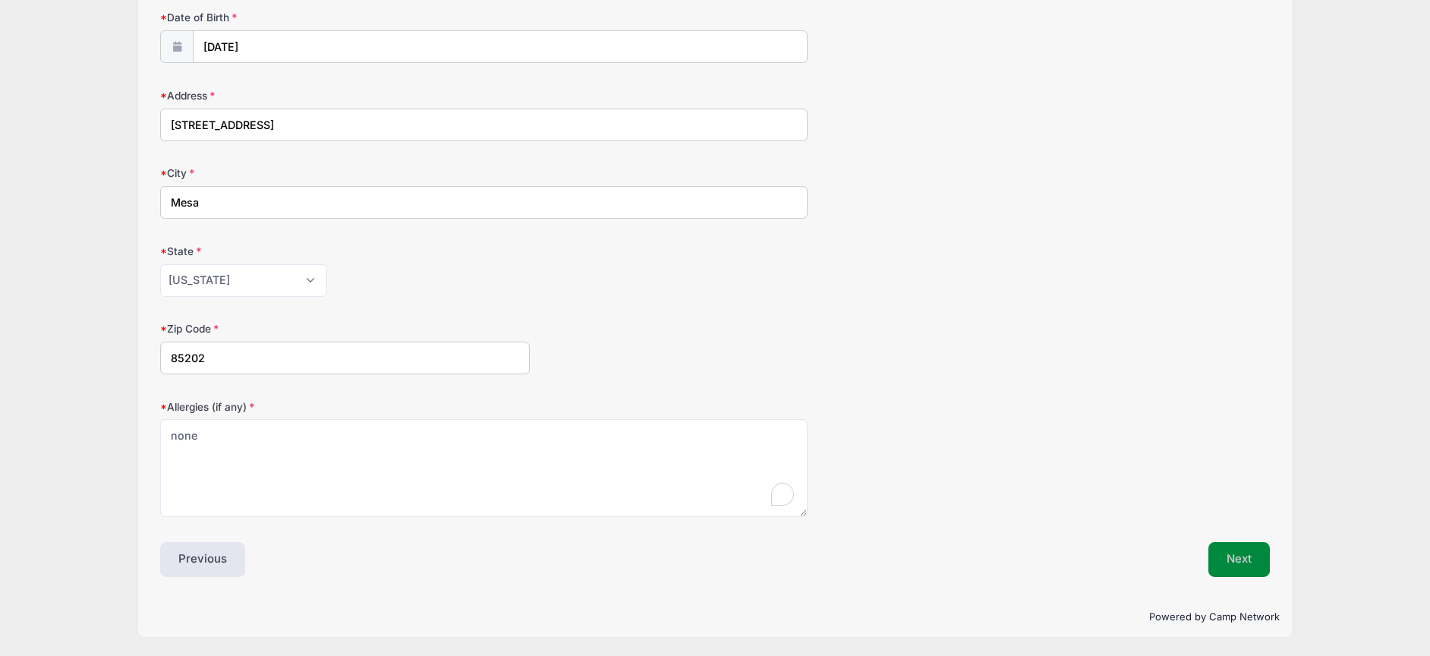
click at [1242, 556] on button "Next" at bounding box center [1238, 559] width 61 height 35
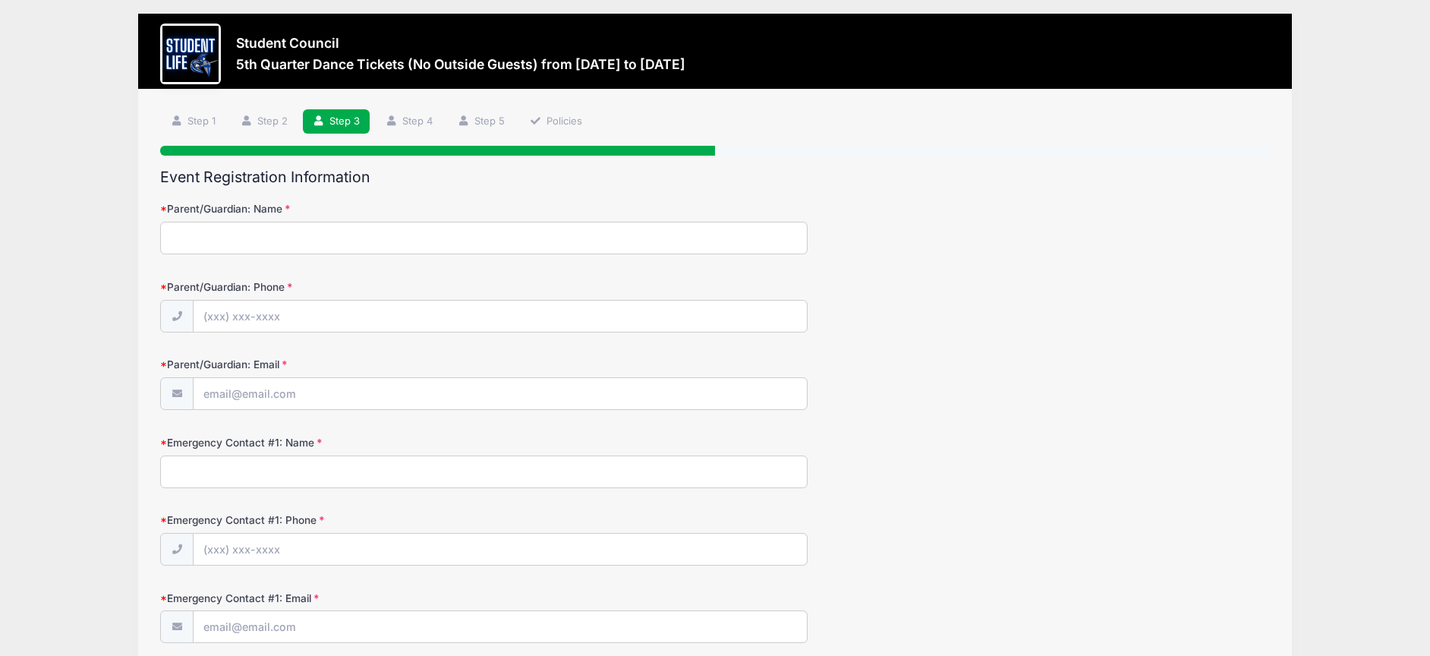
scroll to position [0, 0]
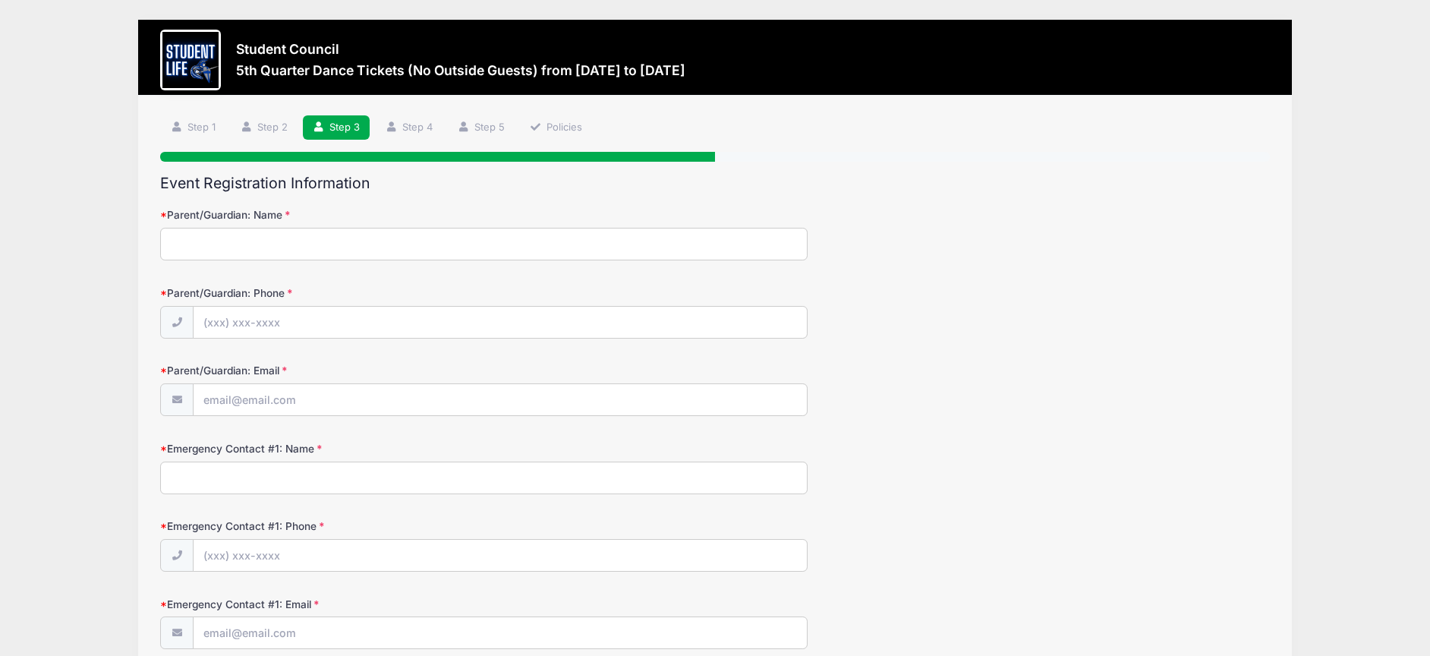
click at [323, 243] on input "Parent/Guardian: Name" at bounding box center [483, 244] width 647 height 33
type input "[PERSON_NAME]"
click at [287, 323] on input "Parent/Guardian: Phone" at bounding box center [500, 323] width 612 height 33
type input "[PHONE_NUMBER]"
click at [257, 401] on input "Parent/Guardian: Email" at bounding box center [500, 400] width 612 height 33
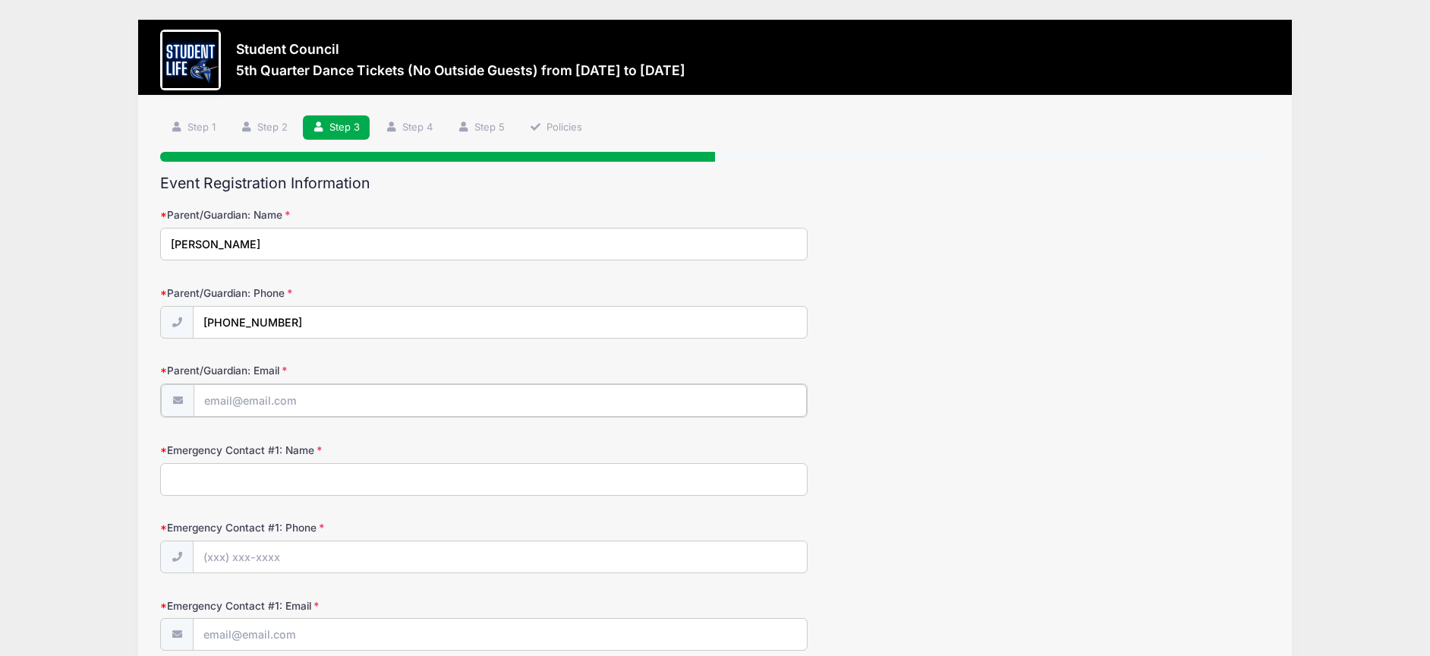
type input "[PERSON_NAME][EMAIL_ADDRESS][PERSON_NAME][DOMAIN_NAME]"
click at [255, 476] on input "Emergency Contact #1: Name" at bounding box center [483, 477] width 647 height 33
type input "[PERSON_NAME]"
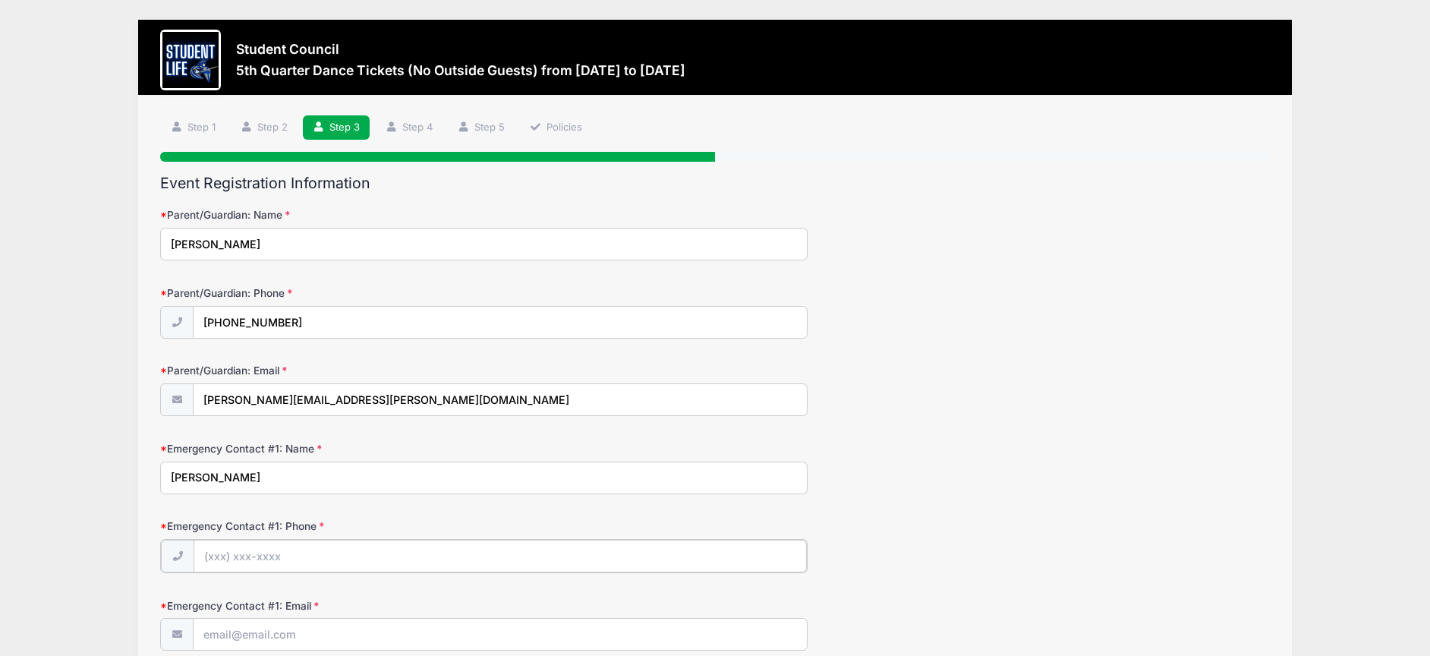
click at [236, 564] on input "Emergency Contact #1: Phone" at bounding box center [500, 556] width 612 height 33
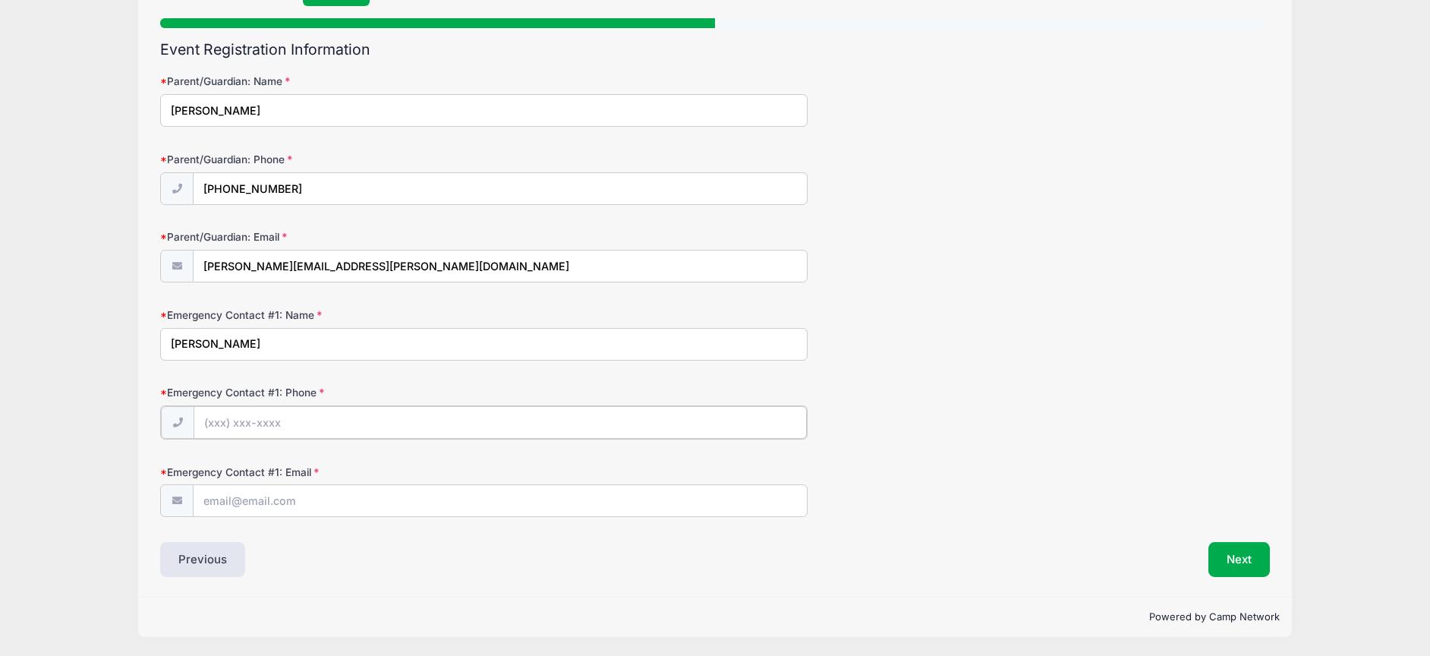
click at [226, 423] on input "Emergency Contact #1: Phone" at bounding box center [500, 422] width 612 height 33
type input "[PHONE_NUMBER]"
click at [243, 493] on input "Emergency Contact #1: Email" at bounding box center [500, 499] width 612 height 33
click at [235, 502] on input "Emergency Contact #1: Email" at bounding box center [500, 499] width 612 height 33
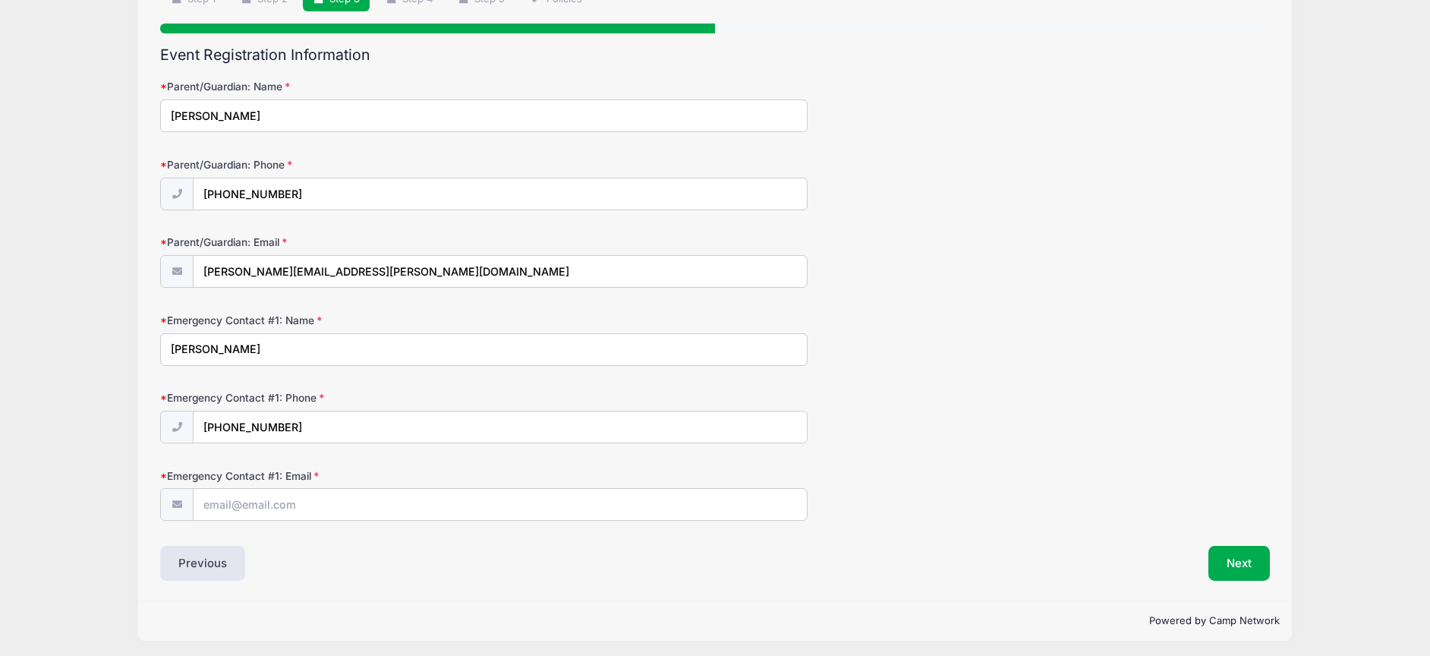
scroll to position [130, 0]
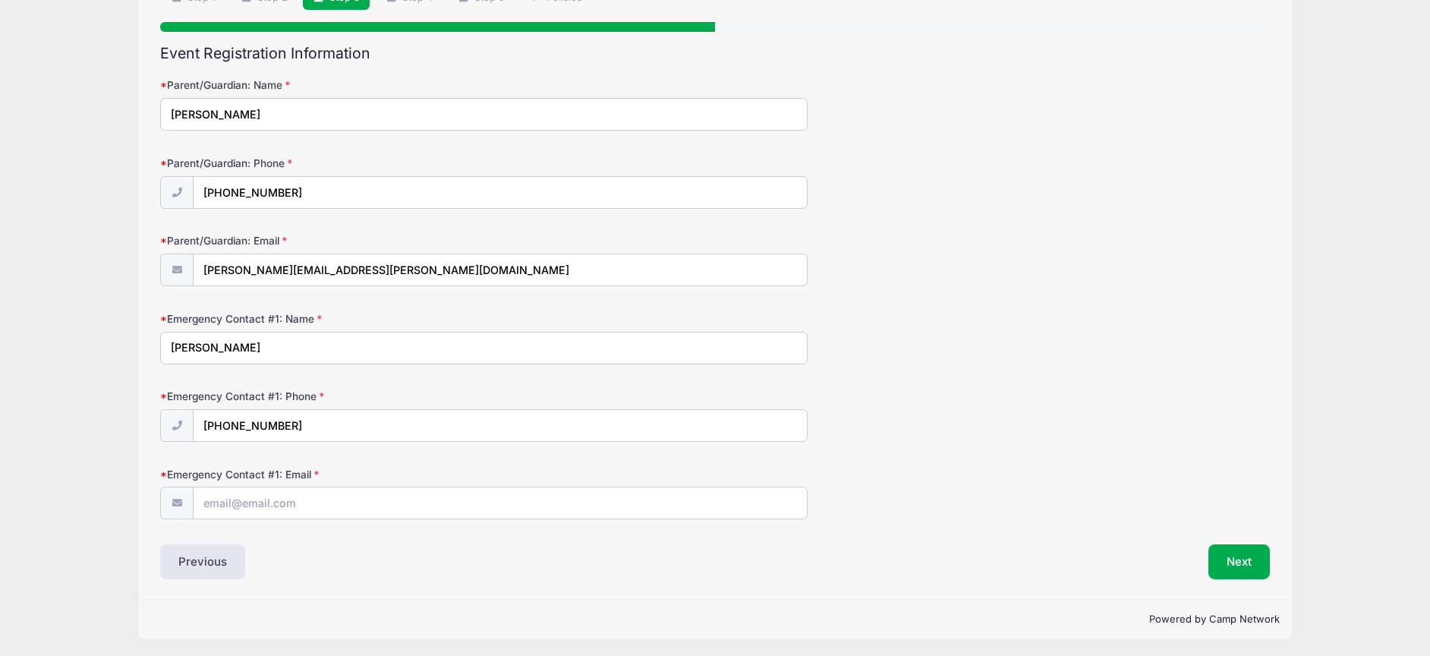
click at [315, 575] on div "Previous" at bounding box center [434, 561] width 562 height 35
click at [271, 504] on input "Emergency Contact #1: Email" at bounding box center [500, 503] width 612 height 33
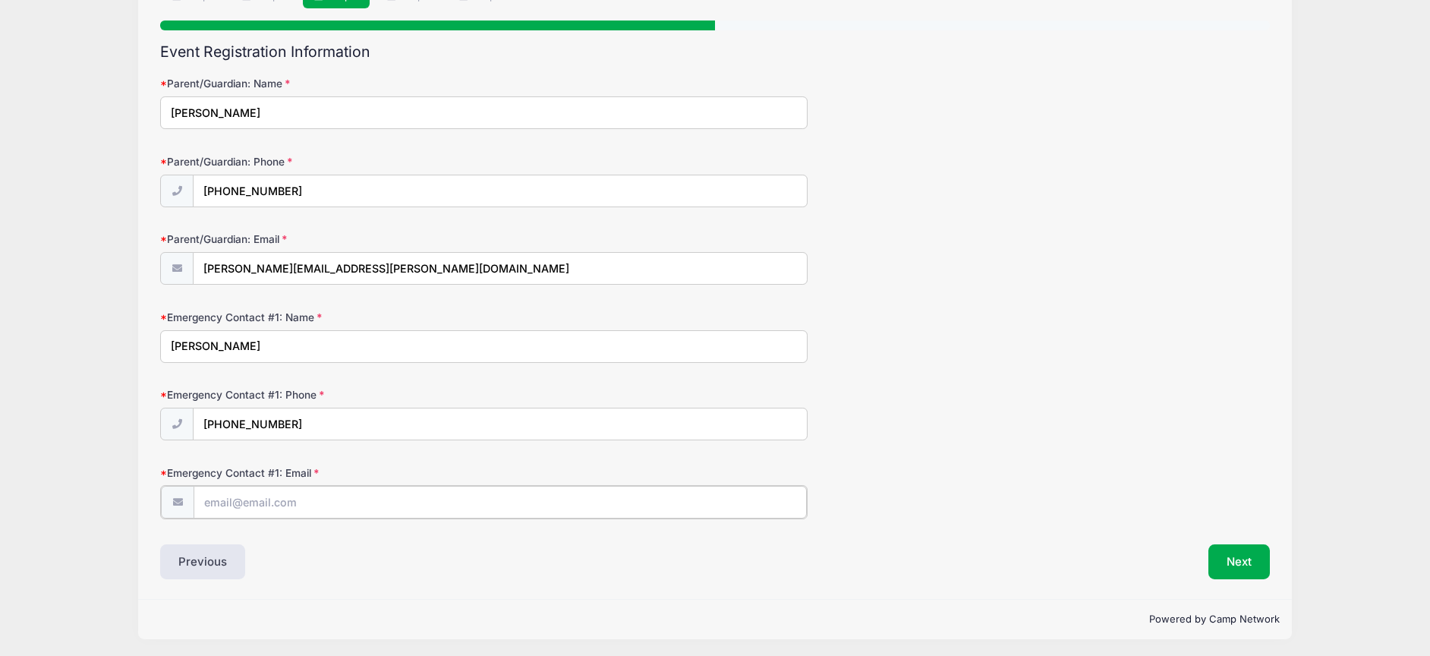
scroll to position [134, 0]
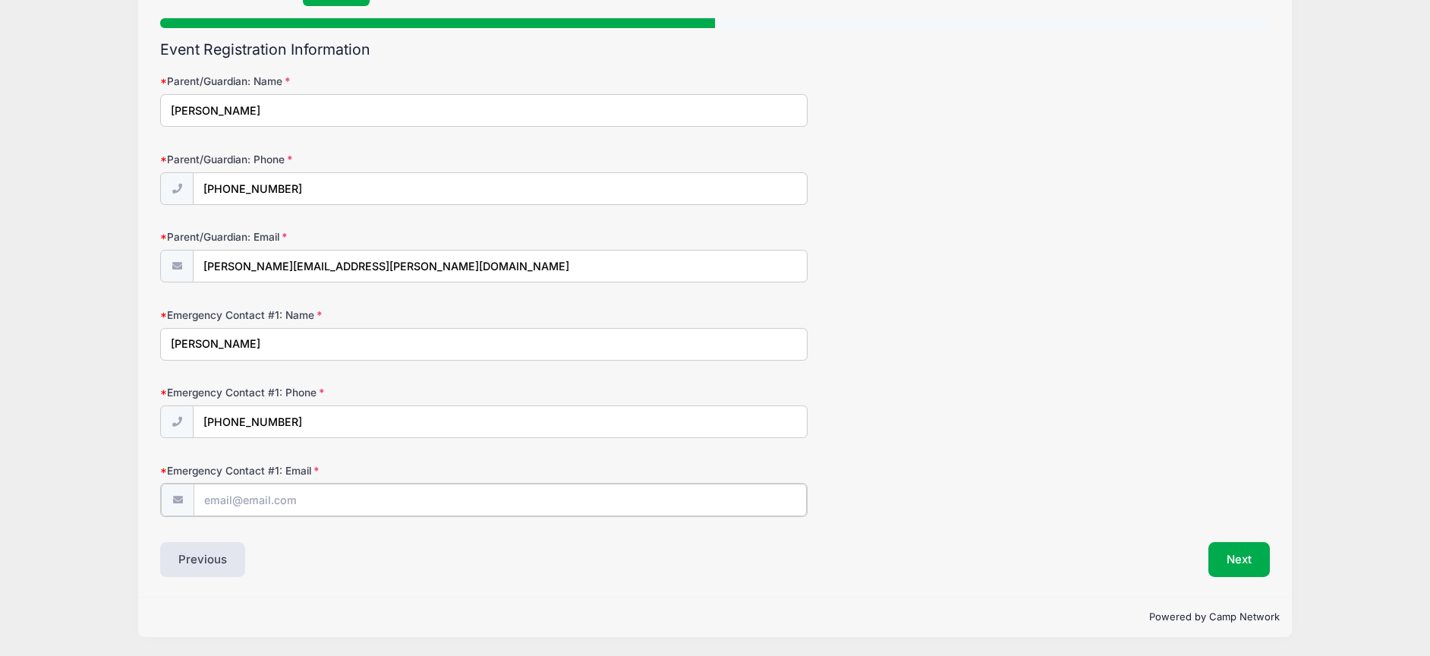
click at [282, 502] on input "Emergency Contact #1: Email" at bounding box center [500, 499] width 612 height 33
click at [254, 502] on input "Emergency Contact #1: Email" at bounding box center [500, 499] width 612 height 33
type input "[EMAIL_ADDRESS][DOMAIN_NAME]"
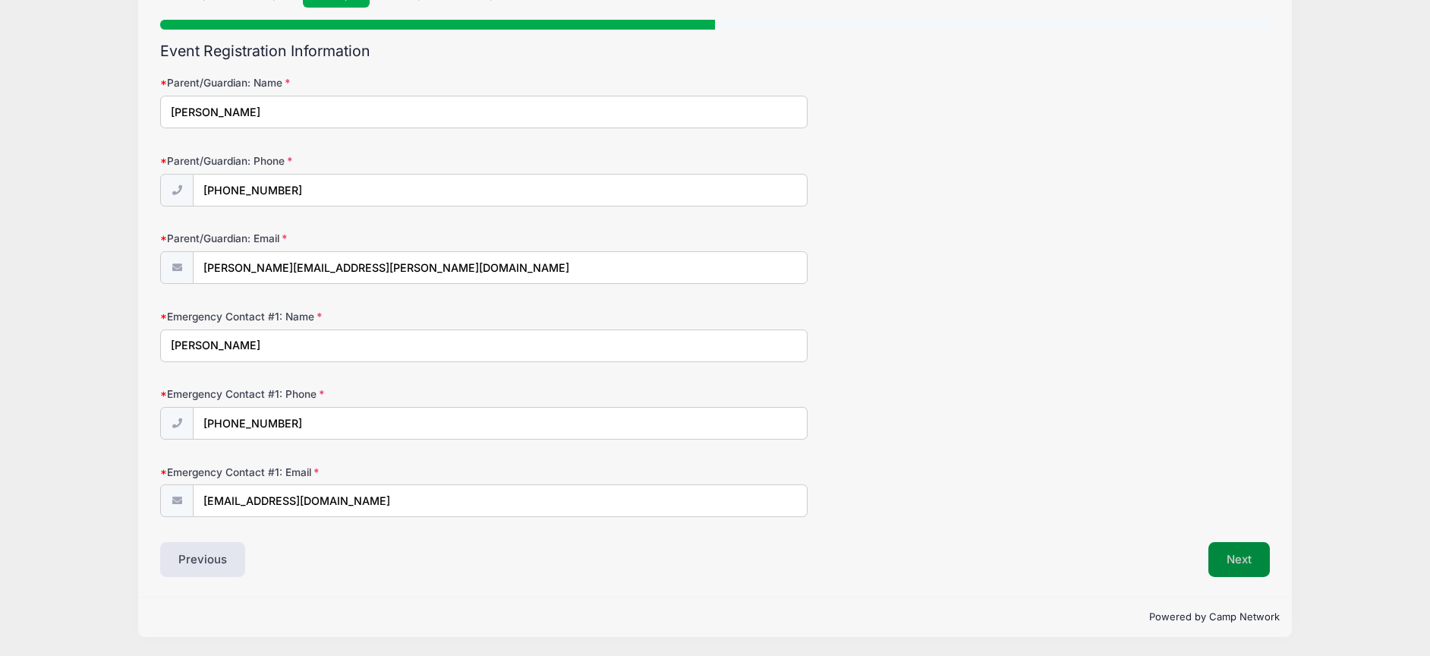
click at [1235, 562] on button "Next" at bounding box center [1238, 559] width 61 height 35
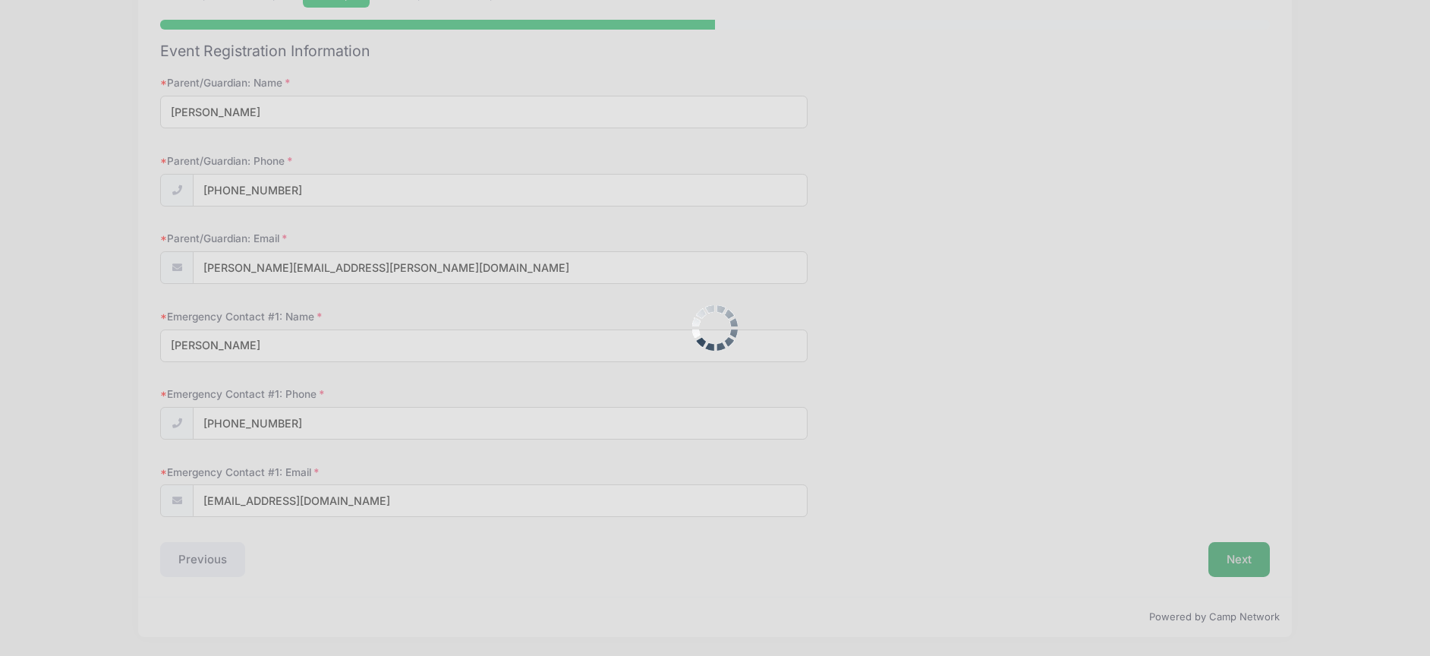
scroll to position [0, 0]
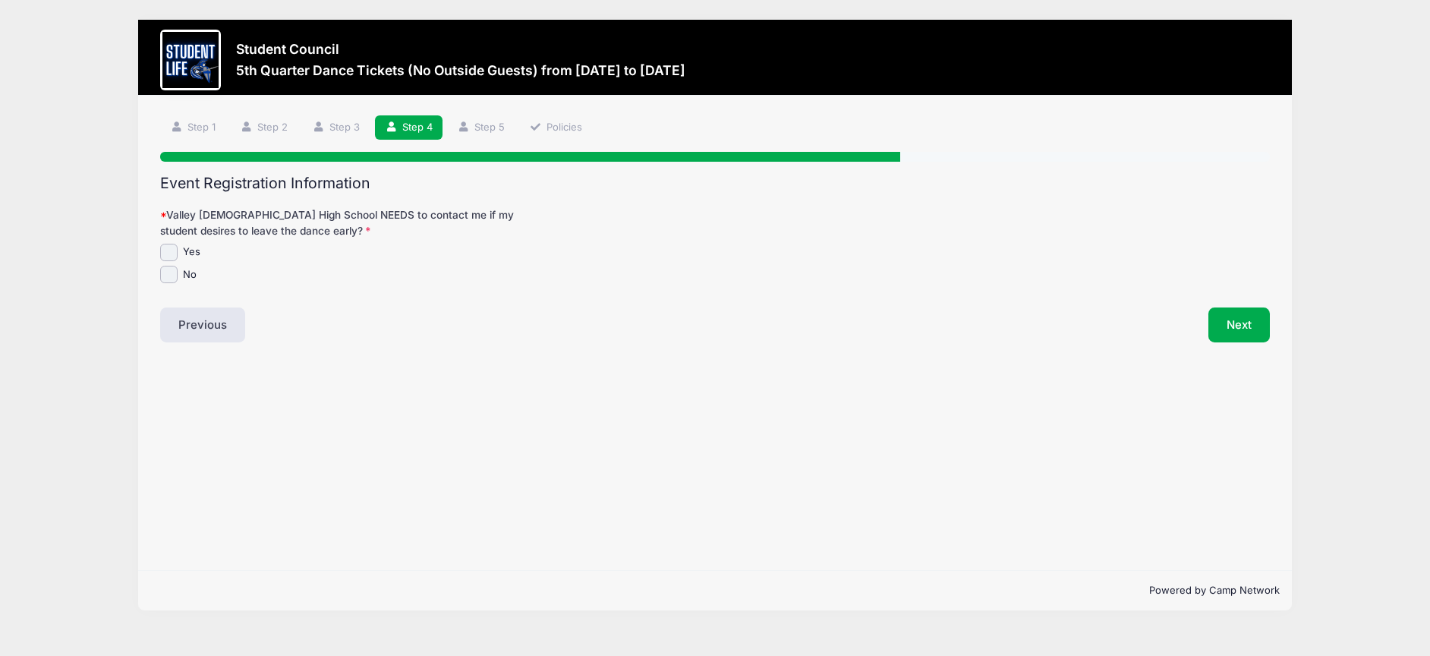
drag, startPoint x: 180, startPoint y: 276, endPoint x: 172, endPoint y: 276, distance: 8.3
click at [180, 276] on div "No" at bounding box center [483, 274] width 647 height 17
click at [171, 276] on input "No" at bounding box center [168, 274] width 17 height 17
checkbox input "true"
click at [1247, 327] on button "Next" at bounding box center [1238, 324] width 61 height 35
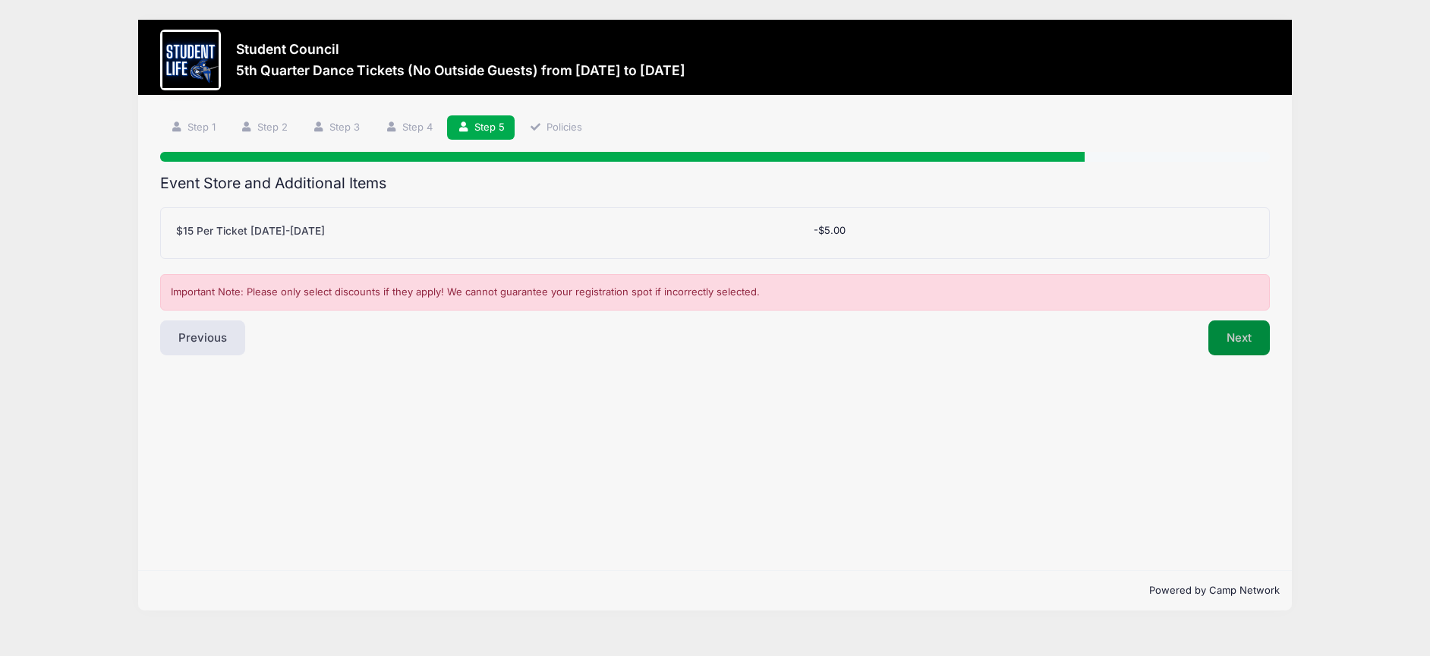
click at [1247, 327] on button "Next" at bounding box center [1238, 337] width 61 height 35
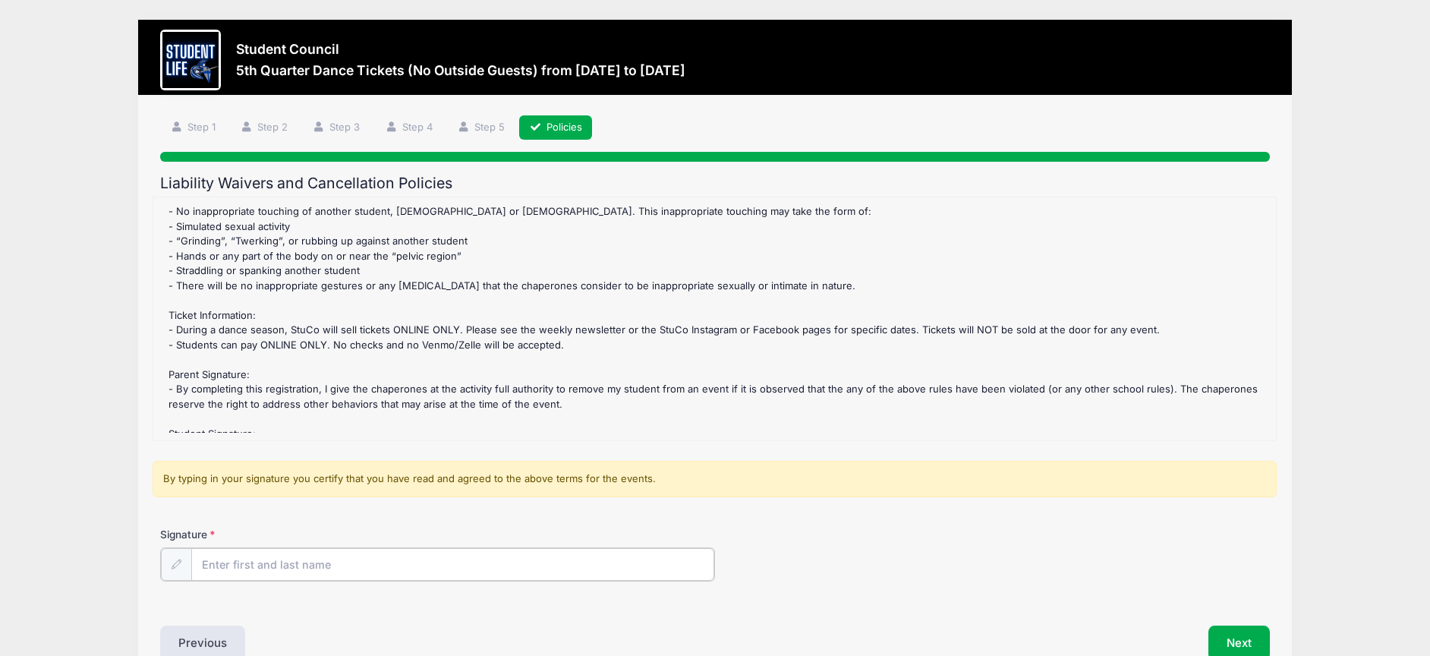
scroll to position [2, 0]
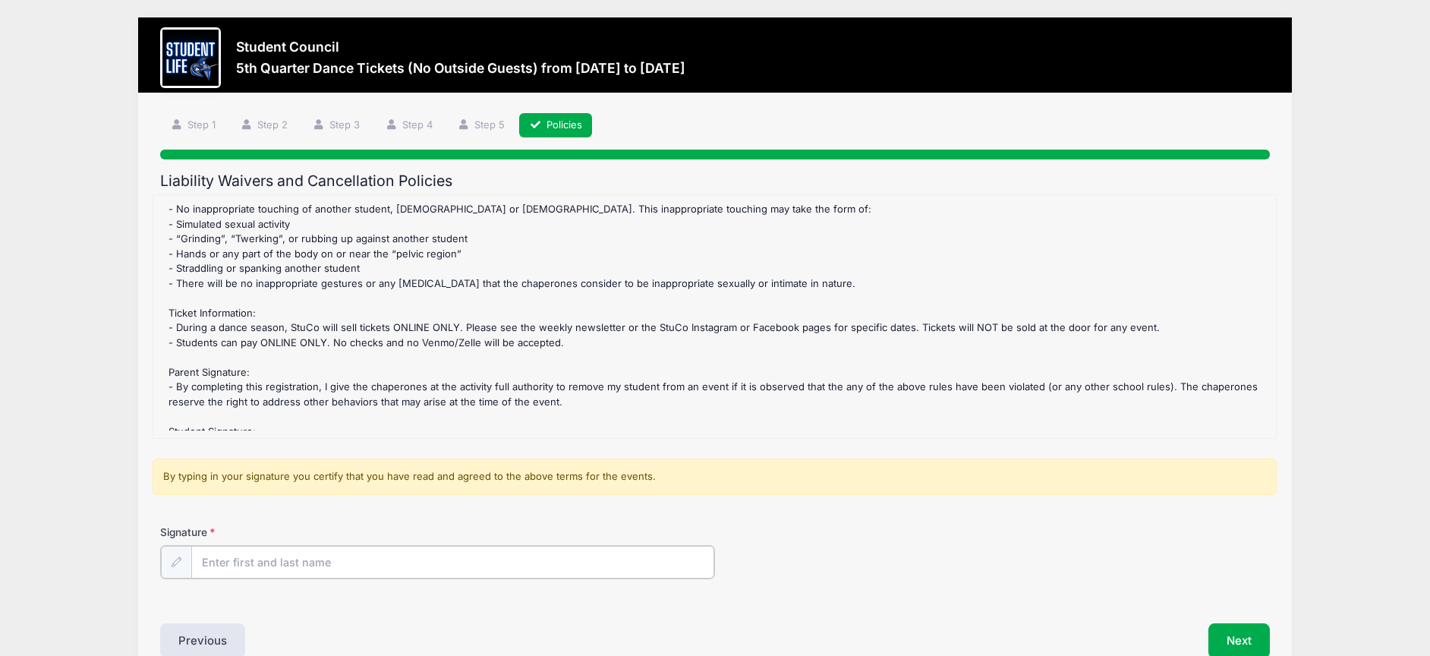
click at [319, 565] on input "Signature" at bounding box center [452, 562] width 523 height 33
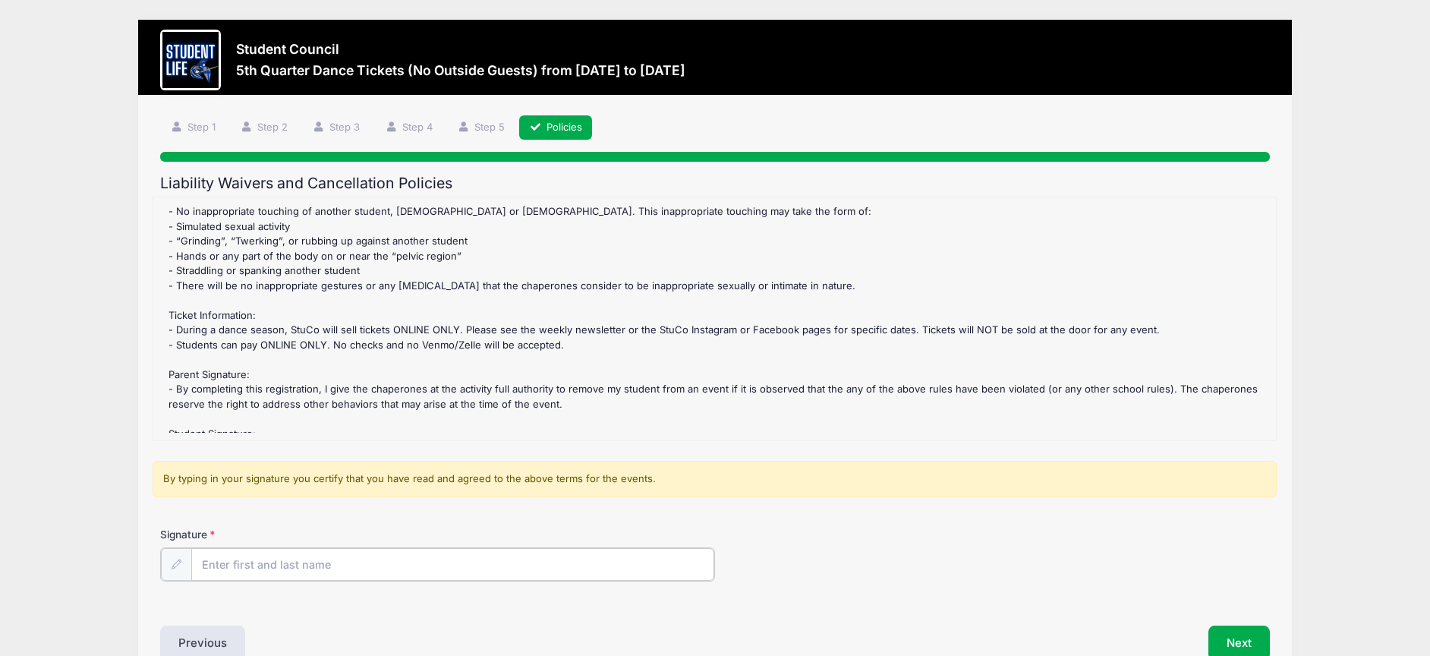
scroll to position [5, 0]
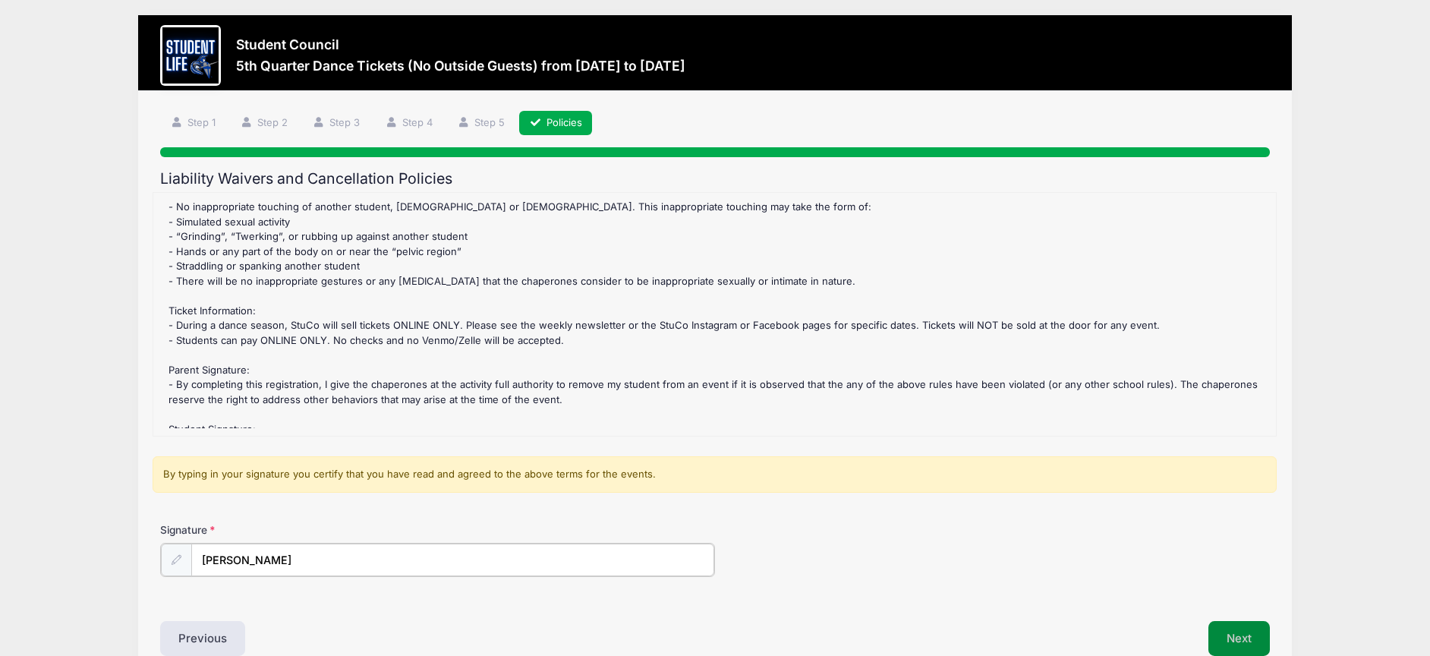
type input "[PERSON_NAME]"
click at [1225, 638] on button "Next" at bounding box center [1238, 636] width 61 height 35
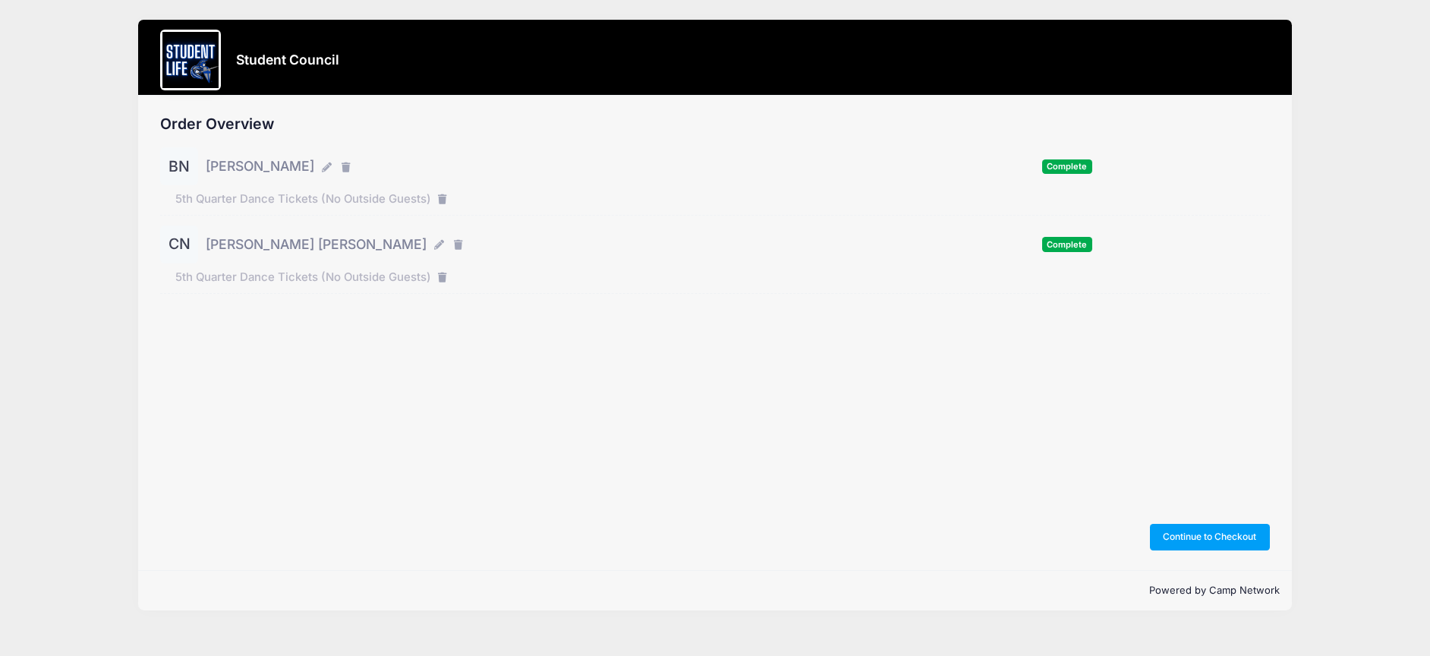
click at [1168, 551] on div "Order Overview BN [PERSON_NAME] Complete CN" at bounding box center [715, 333] width 1154 height 474
click at [1167, 540] on button "Continue to Checkout" at bounding box center [1210, 537] width 120 height 26
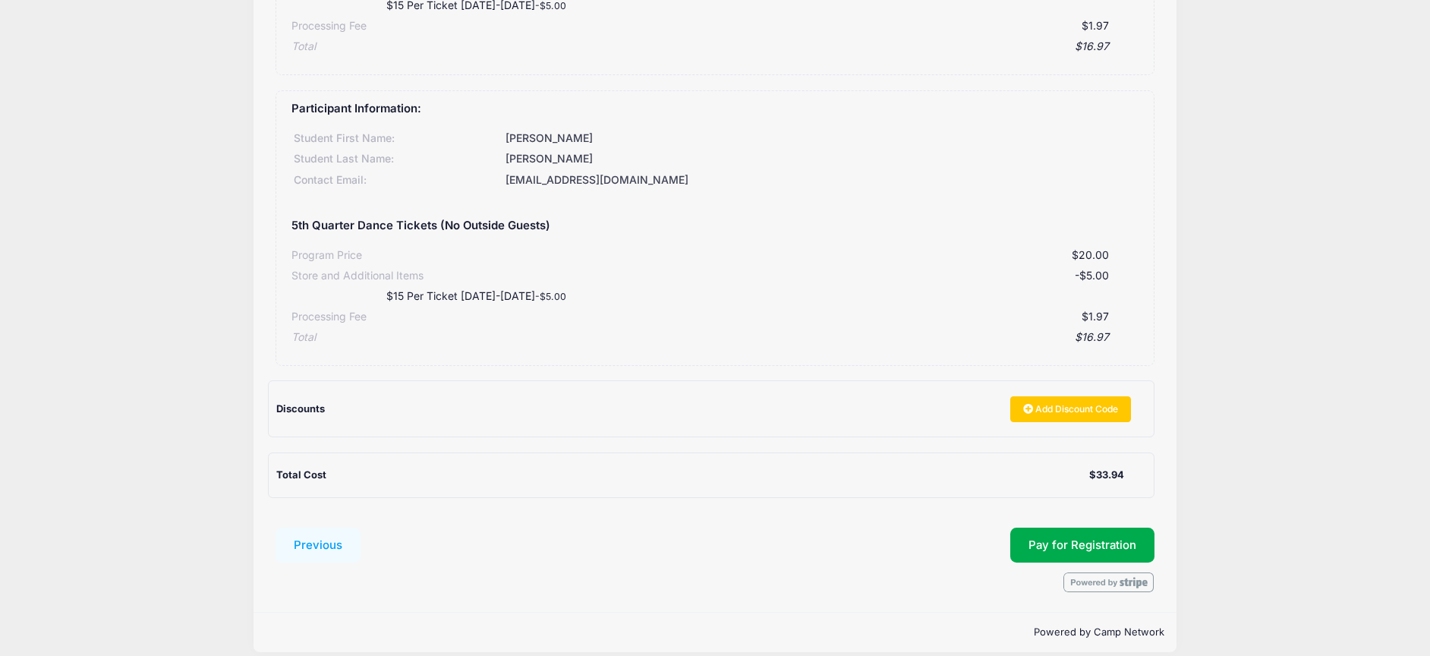
scroll to position [362, 0]
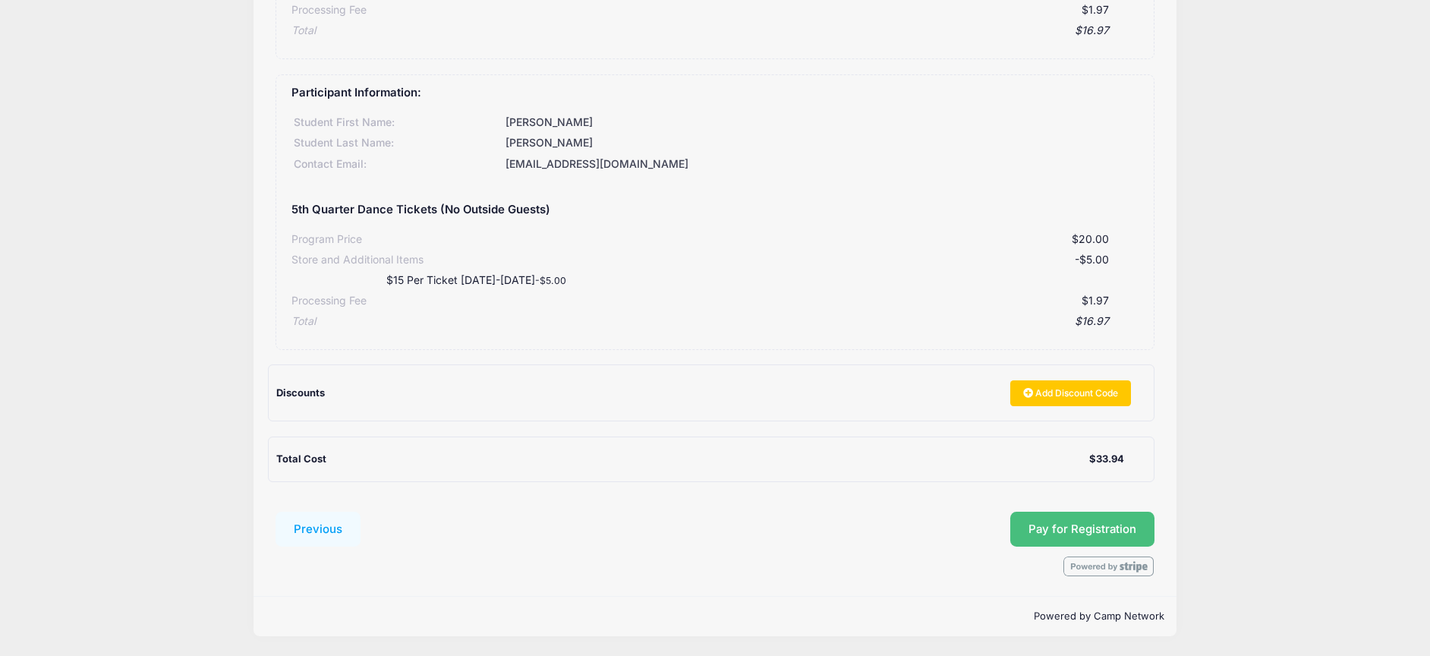
click at [1119, 534] on span "Pay for Registration" at bounding box center [1082, 529] width 108 height 14
